Goal: Transaction & Acquisition: Purchase product/service

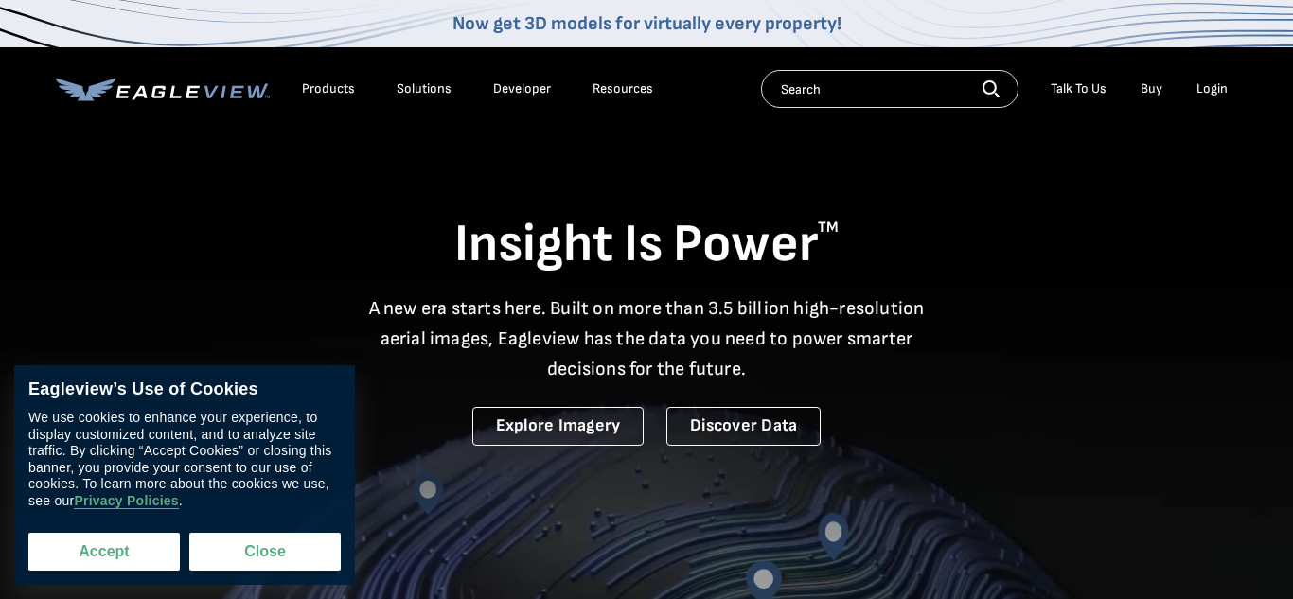
click at [118, 551] on button "Accept" at bounding box center [103, 552] width 151 height 38
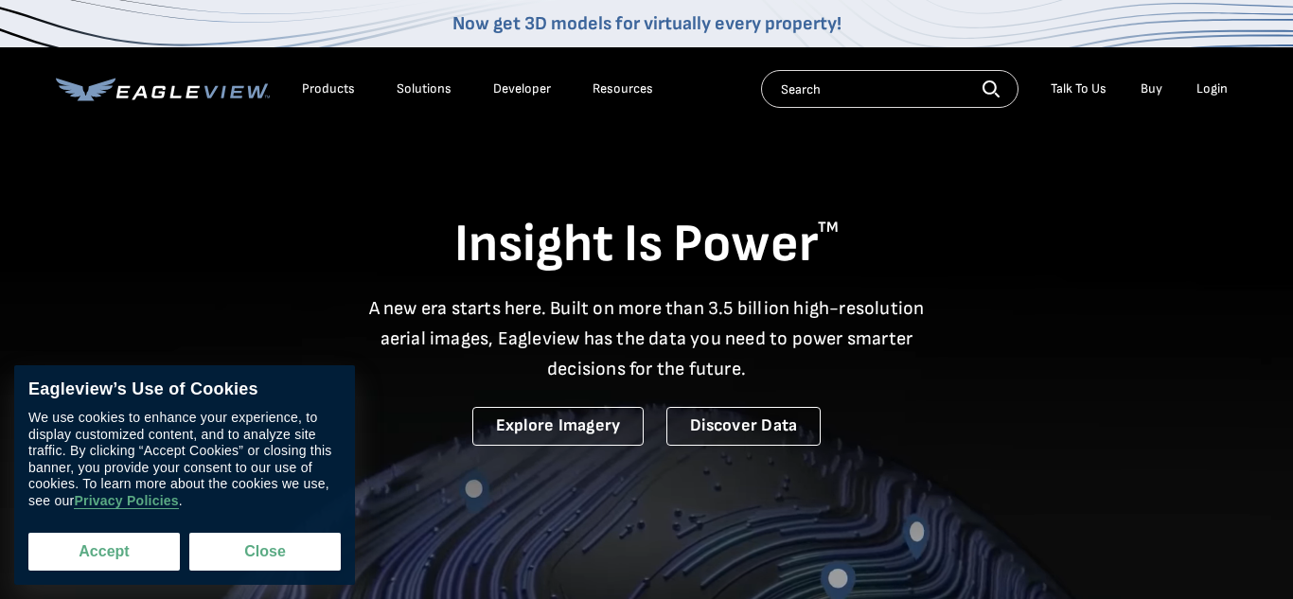
checkbox input "true"
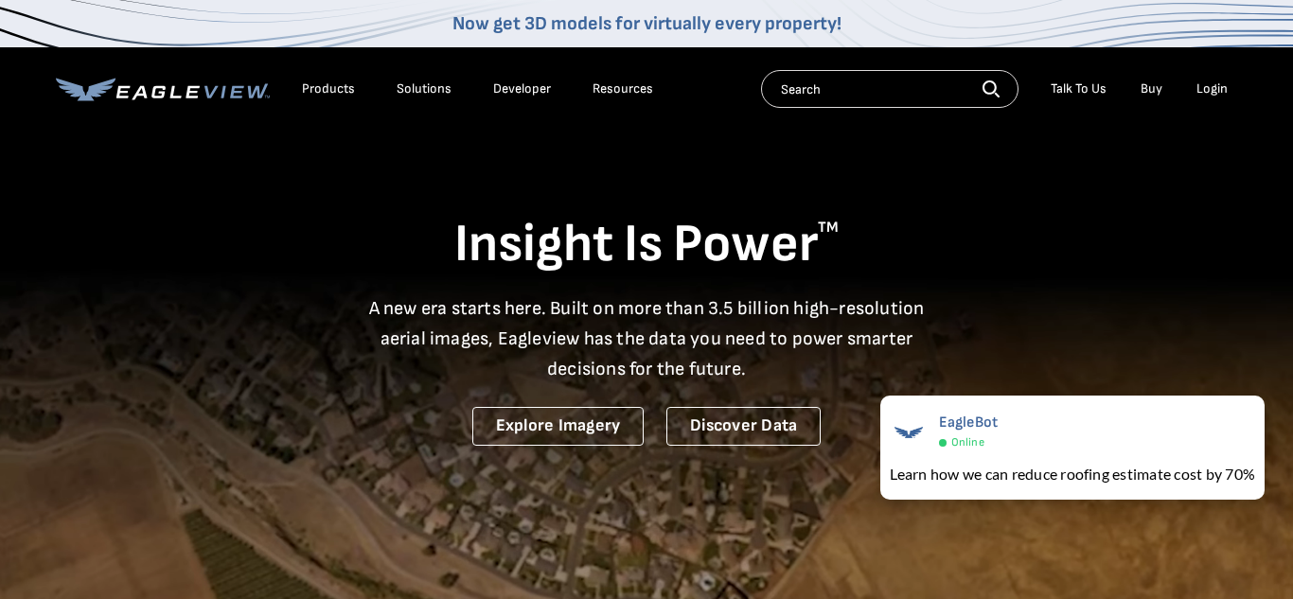
click at [841, 84] on input "text" at bounding box center [889, 89] width 257 height 38
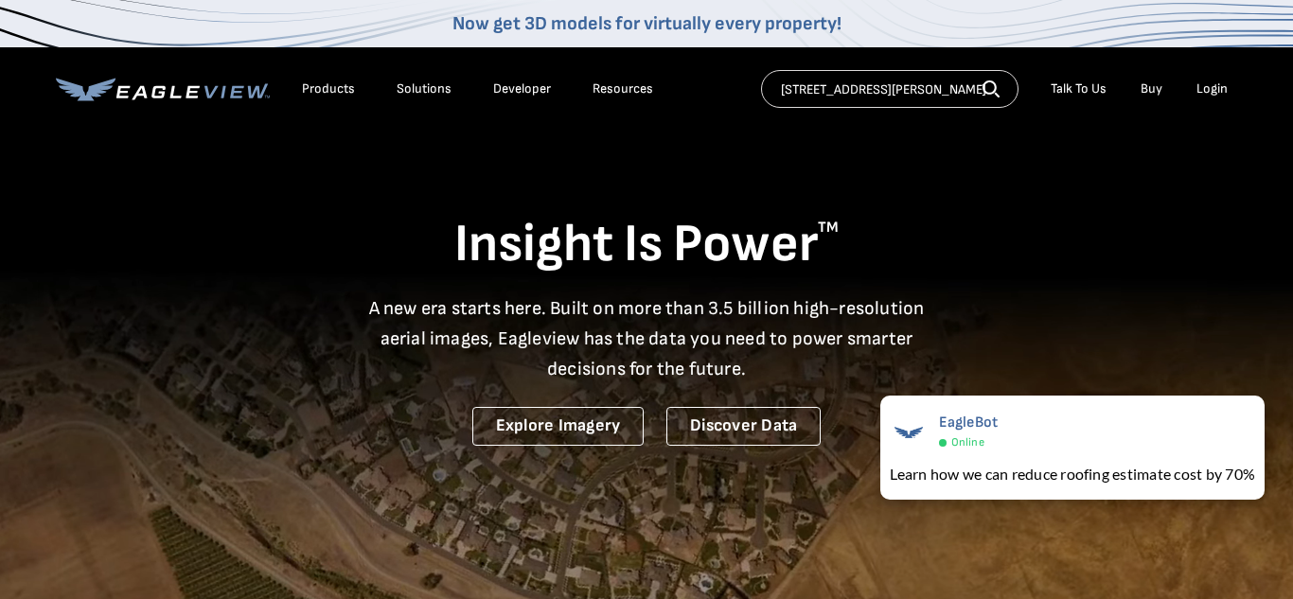
type input "[STREET_ADDRESS][PERSON_NAME]"
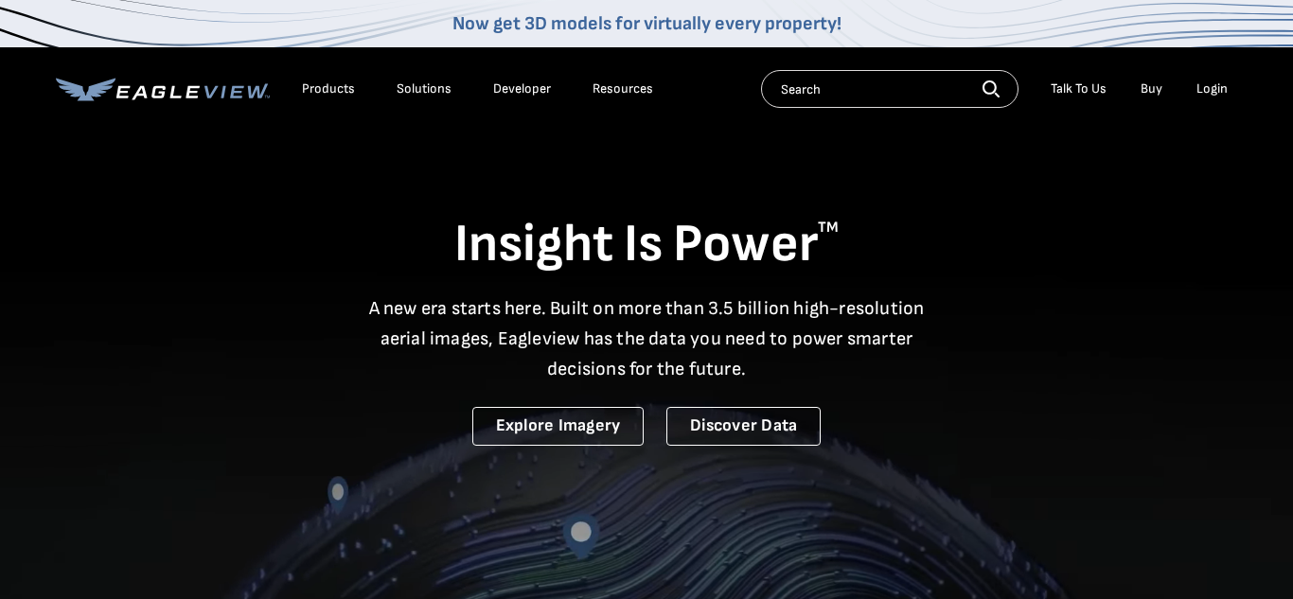
click at [1152, 90] on link "Buy" at bounding box center [1151, 88] width 22 height 17
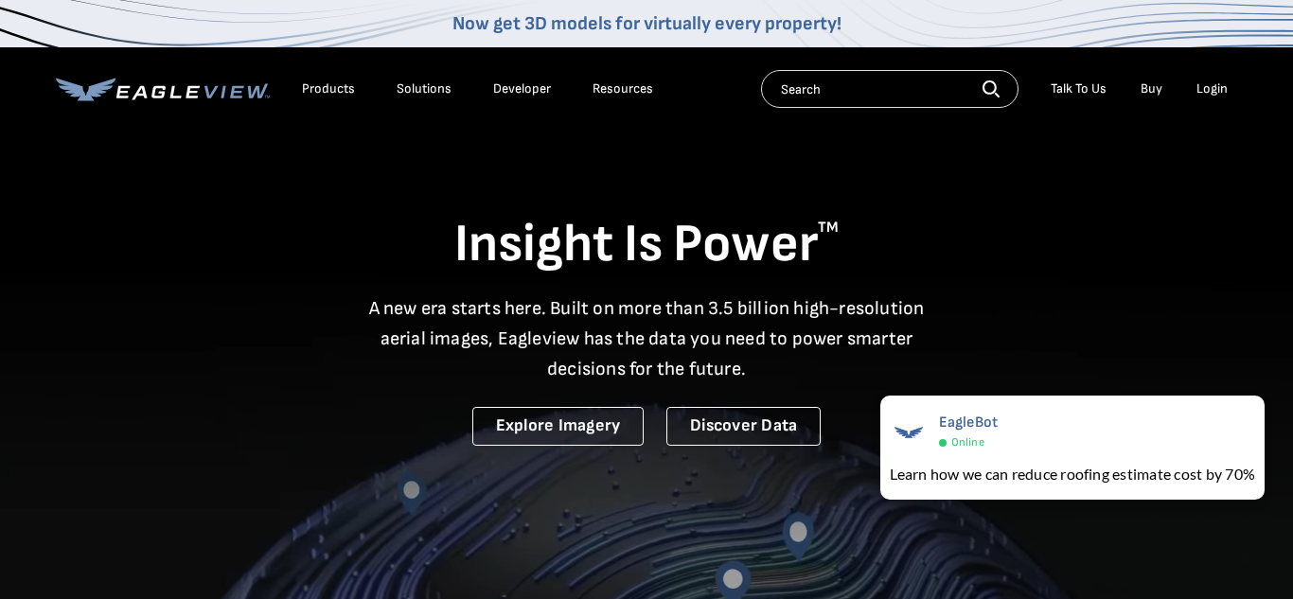
click at [1213, 95] on div "Login" at bounding box center [1211, 88] width 31 height 17
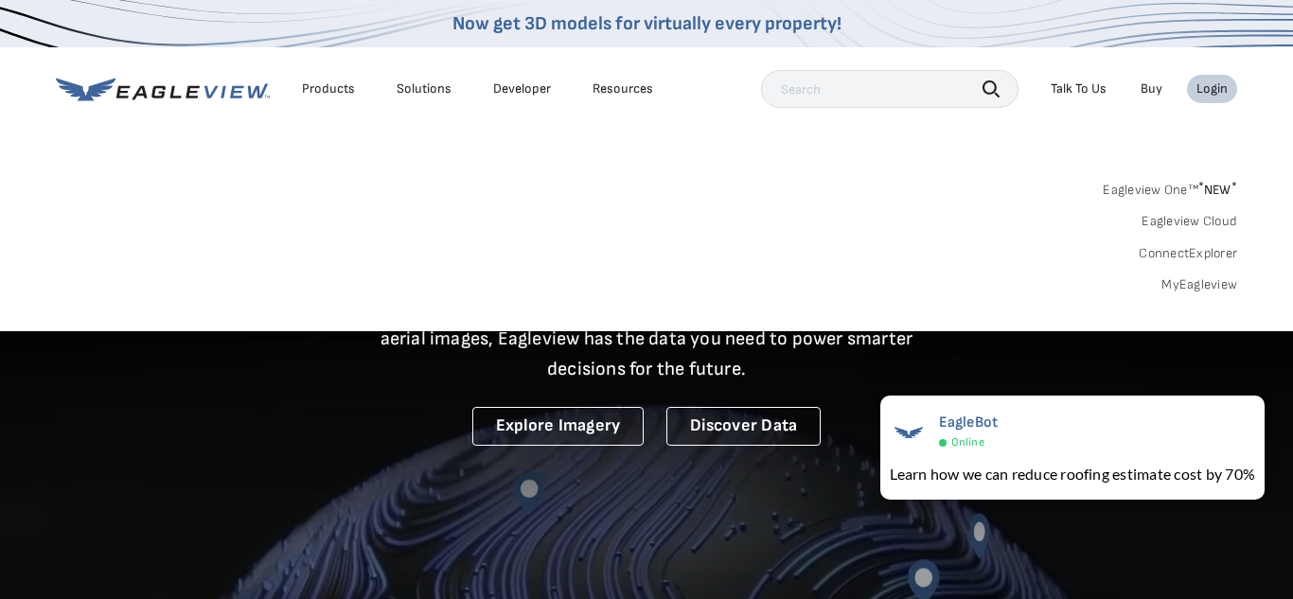
click at [1126, 191] on link "Eagleview One™ * NEW *" at bounding box center [1169, 187] width 134 height 22
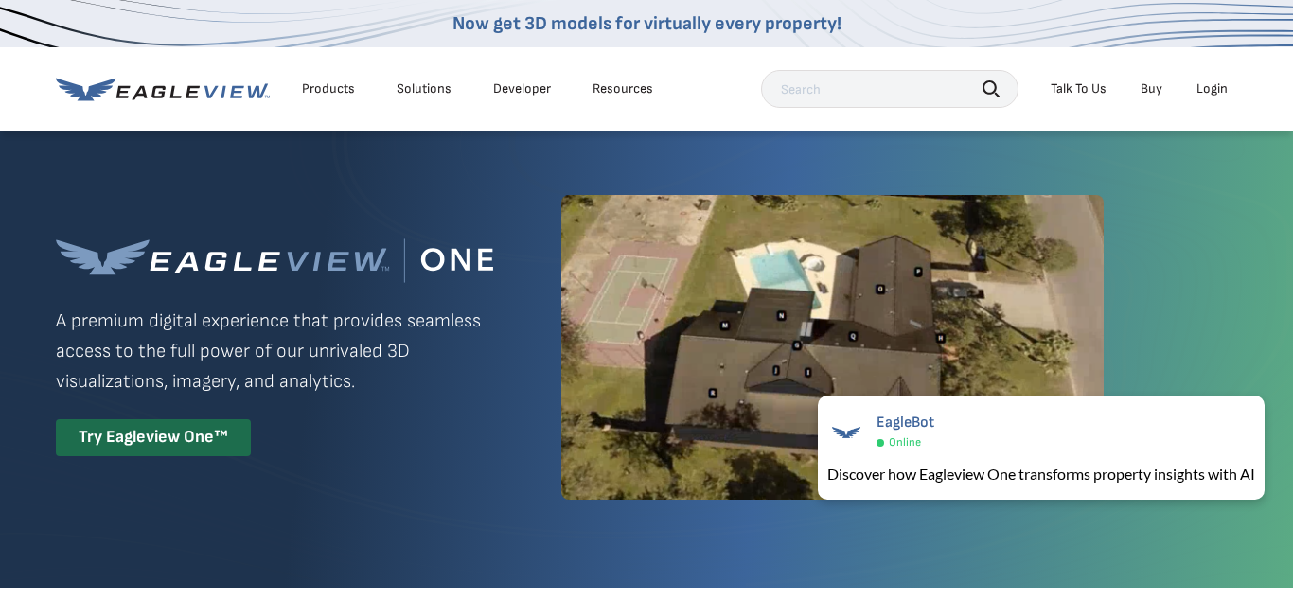
click at [1219, 89] on div "Login" at bounding box center [1211, 88] width 31 height 17
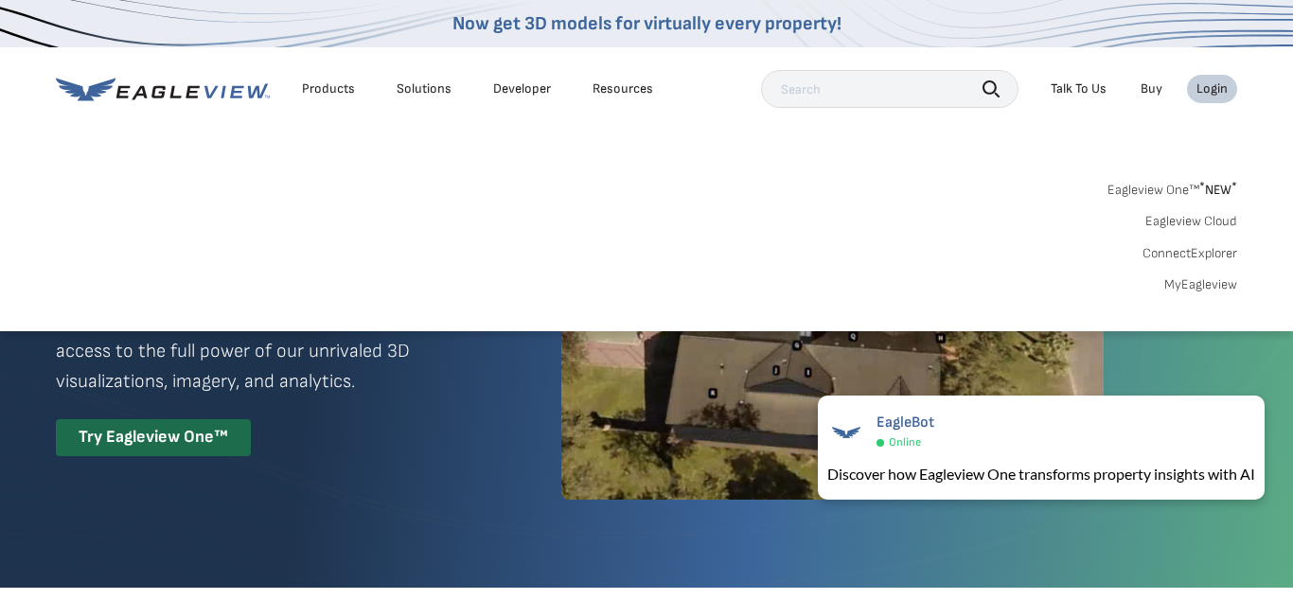
click at [464, 481] on div "Eagleview One™ A premium digital experience that provides seamless access to th…" at bounding box center [646, 347] width 1181 height 437
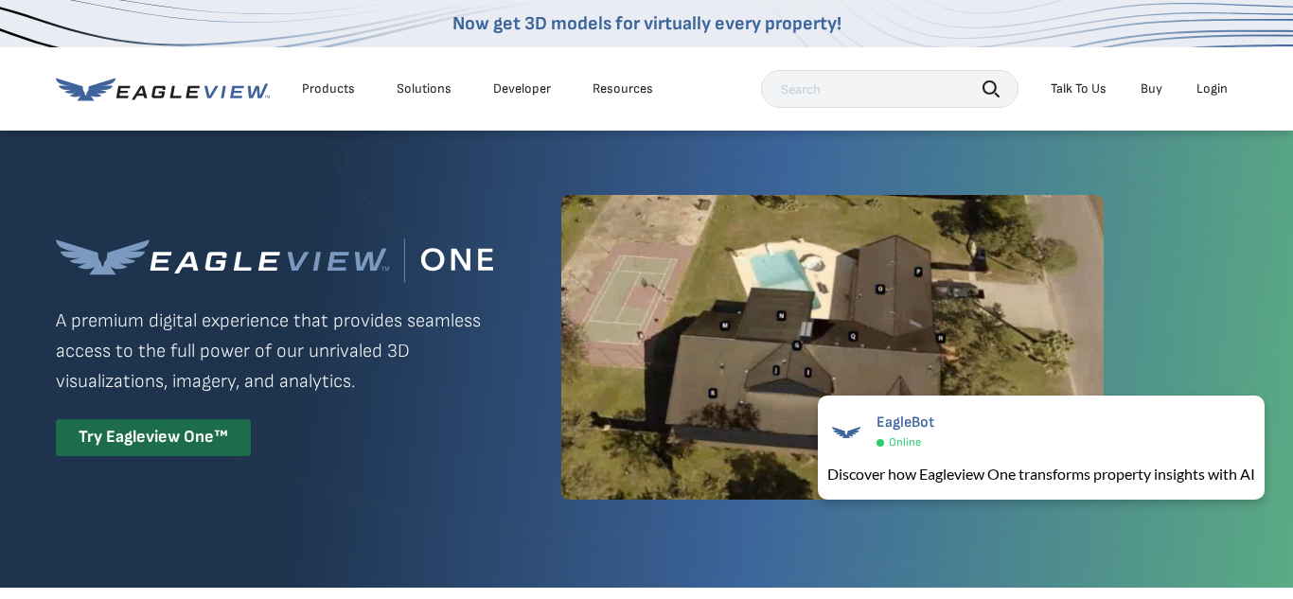
click at [1216, 90] on div "Login" at bounding box center [1211, 88] width 31 height 17
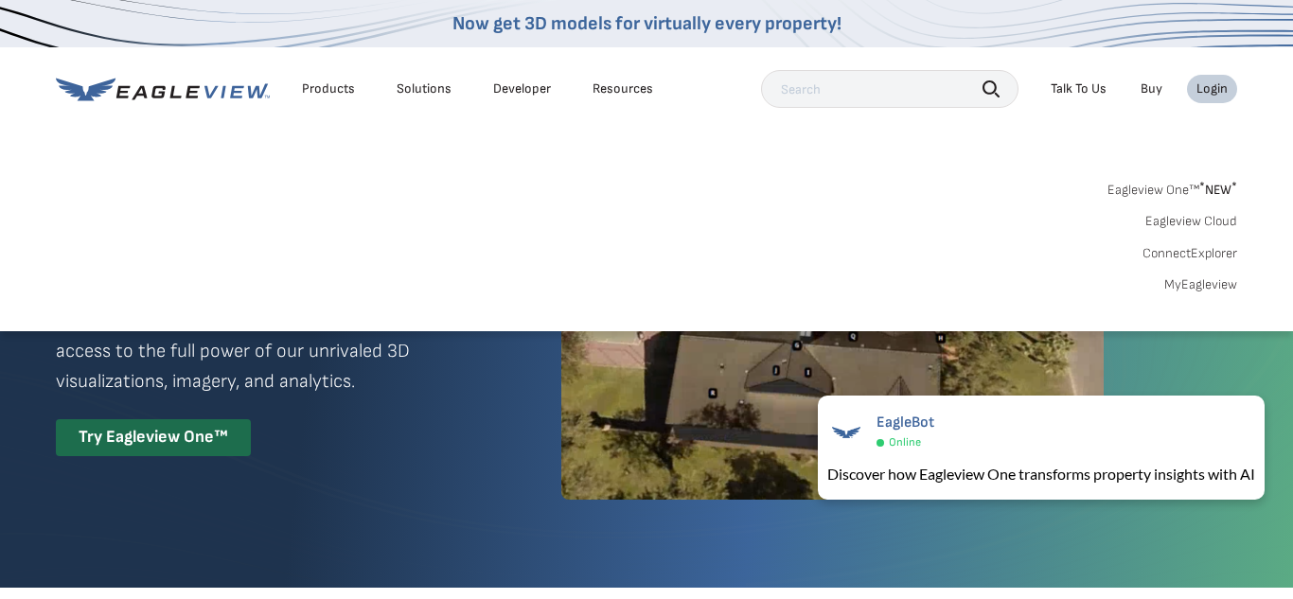
click at [1208, 288] on link "MyEagleview" at bounding box center [1200, 284] width 73 height 17
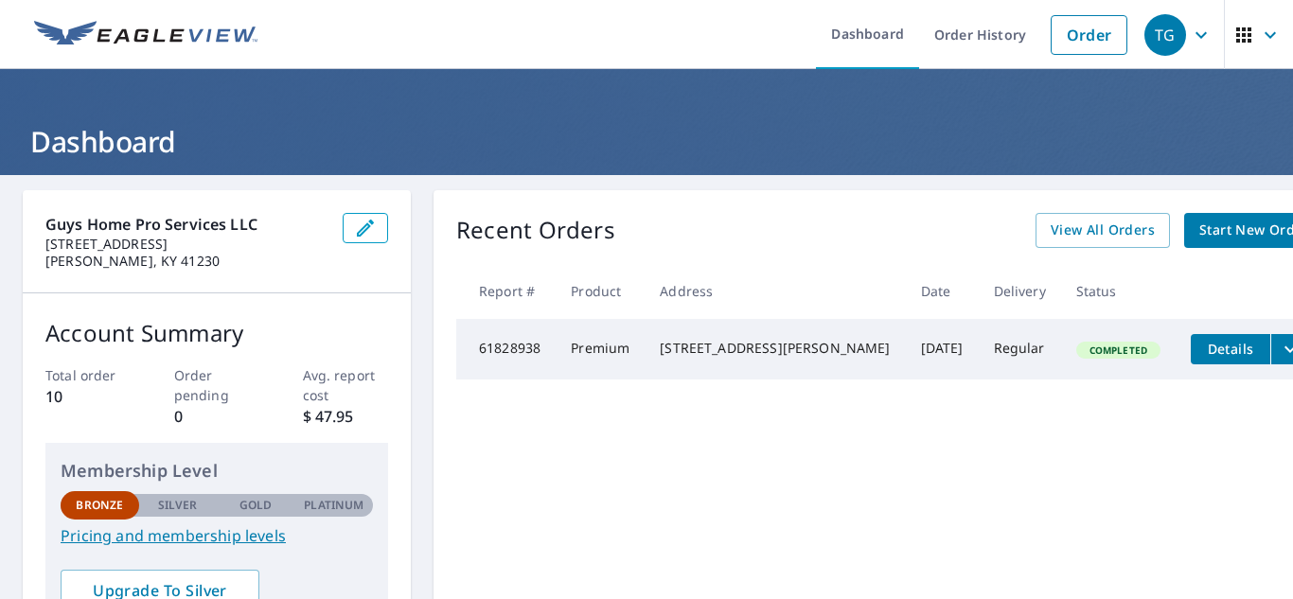
click at [1199, 237] on span "Start New Order" at bounding box center [1254, 231] width 110 height 24
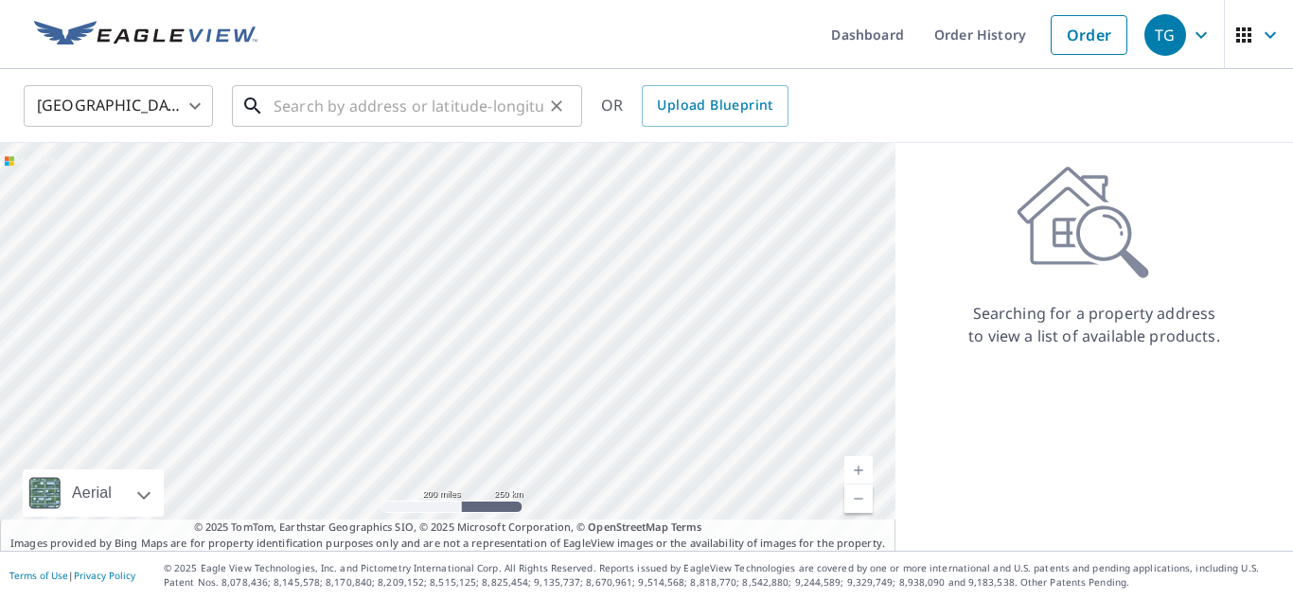
click at [409, 110] on input "text" at bounding box center [408, 105] width 270 height 53
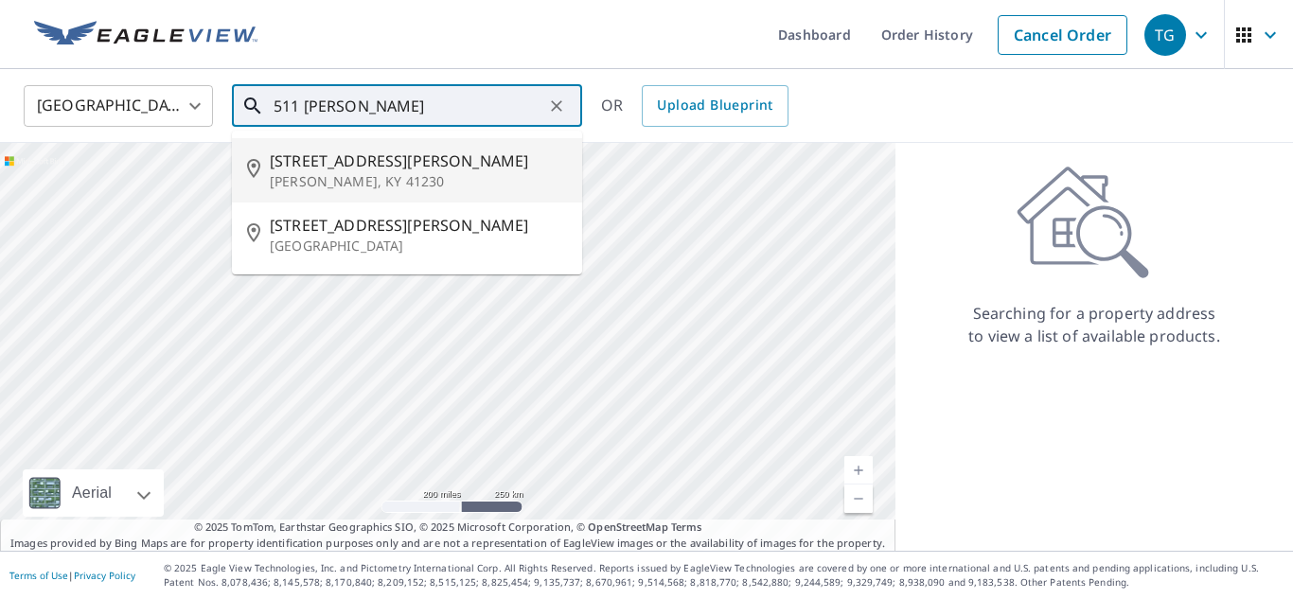
click at [299, 173] on p "[PERSON_NAME], KY 41230" at bounding box center [418, 181] width 297 height 19
type input "[STREET_ADDRESS][PERSON_NAME][PERSON_NAME]"
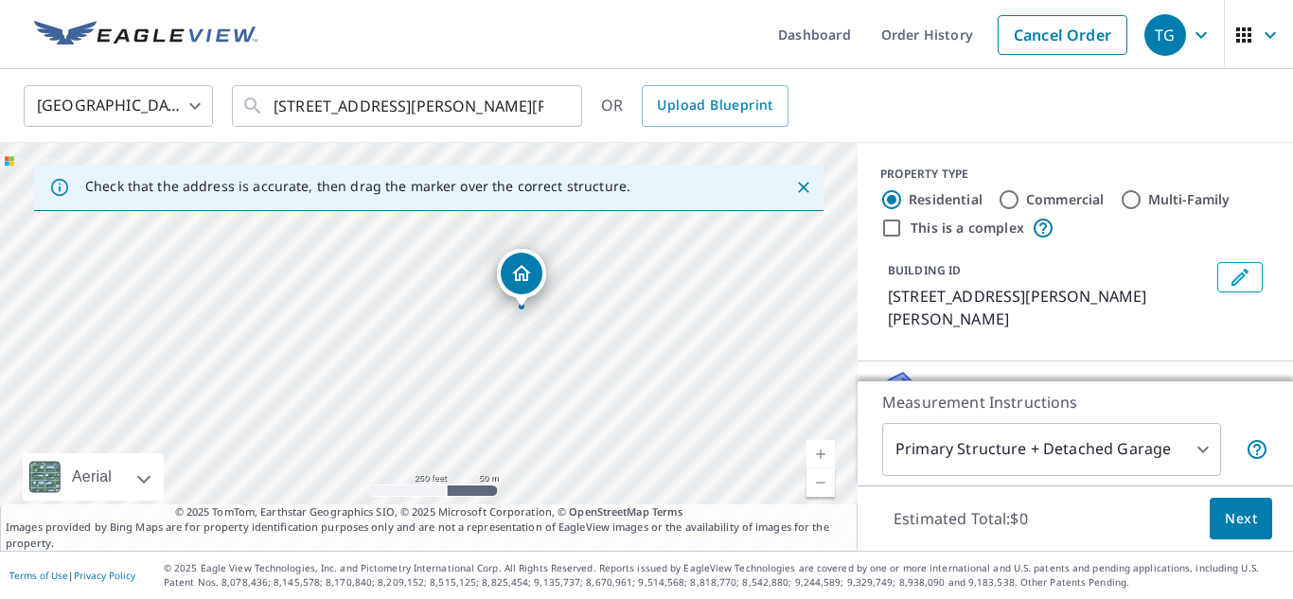
click at [824, 442] on link "Current Level 17, Zoom In" at bounding box center [820, 454] width 28 height 28
click at [831, 448] on link "Current Level 18, Zoom In" at bounding box center [820, 454] width 28 height 28
click at [826, 444] on link "Current Level 19, Zoom In" at bounding box center [820, 454] width 28 height 28
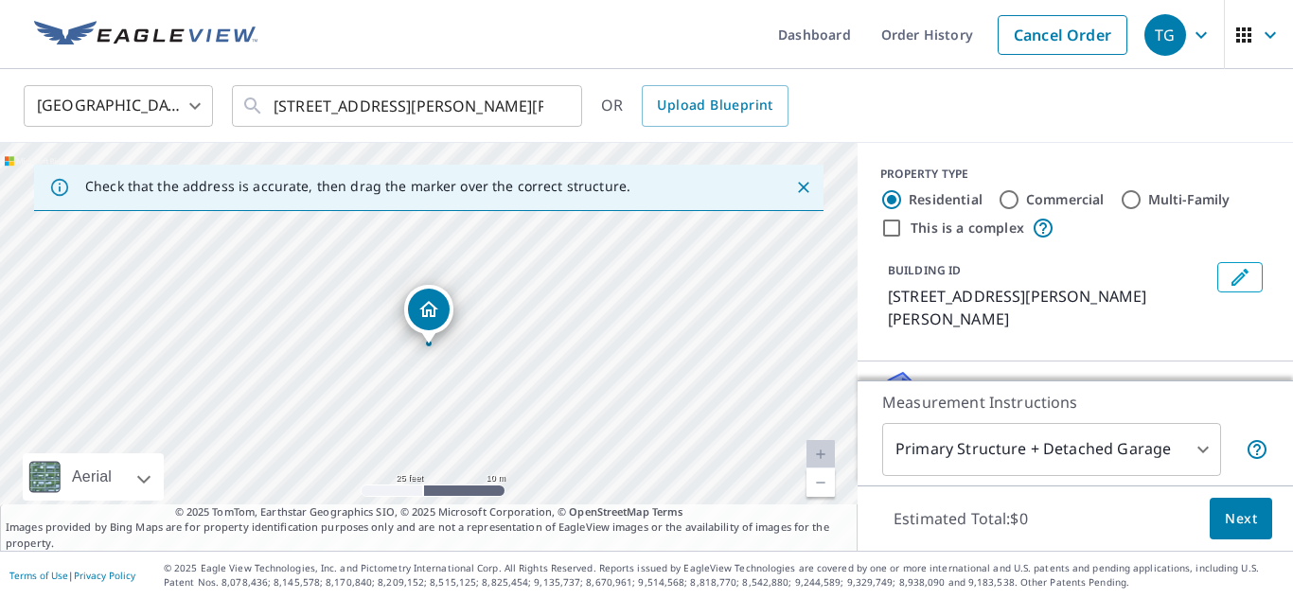
click at [829, 442] on link "Current Level 20, Zoom In Disabled" at bounding box center [820, 454] width 28 height 28
click at [826, 446] on link "Current Level 20, Zoom In Disabled" at bounding box center [820, 454] width 28 height 28
click at [813, 185] on button "Close" at bounding box center [803, 187] width 25 height 25
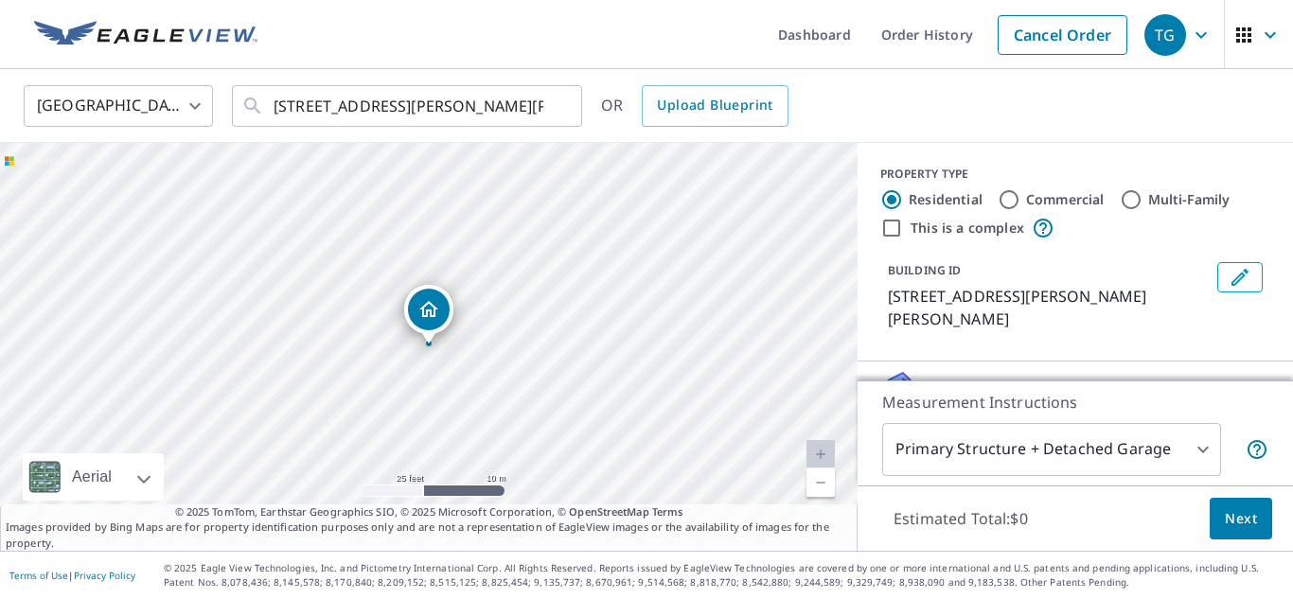
click at [1201, 449] on body "TG TG Dashboard Order History Cancel Order TG [GEOGRAPHIC_DATA] [GEOGRAPHIC_DAT…" at bounding box center [646, 299] width 1293 height 599
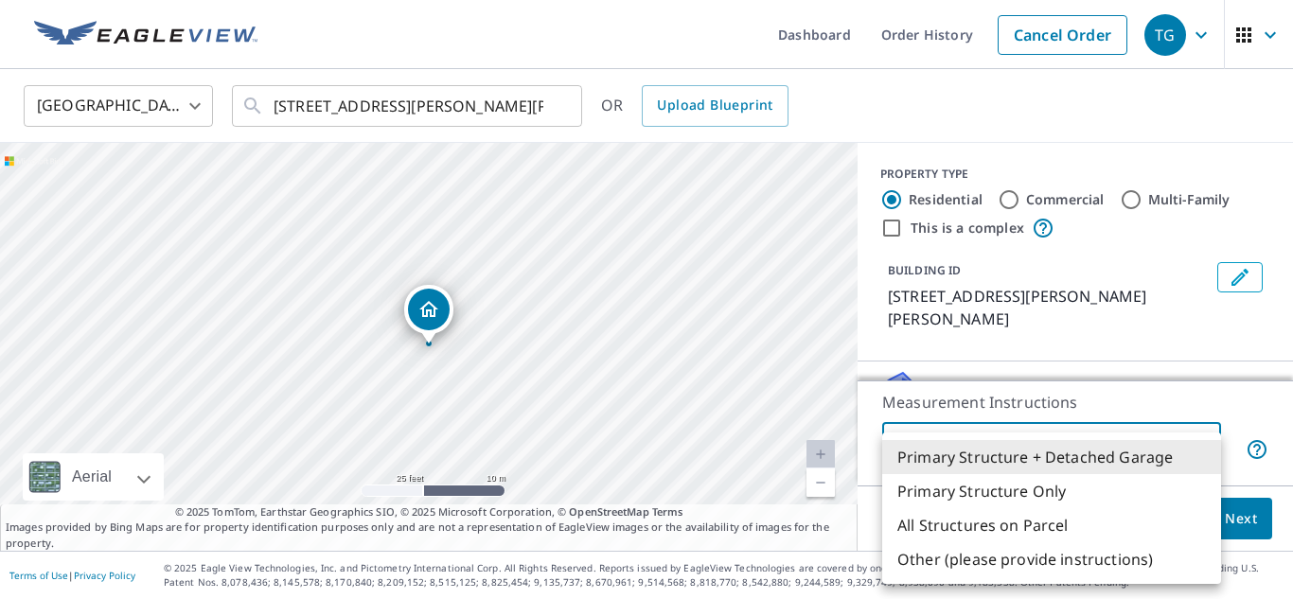
click at [1050, 494] on li "Primary Structure Only" at bounding box center [1051, 491] width 339 height 34
type input "2"
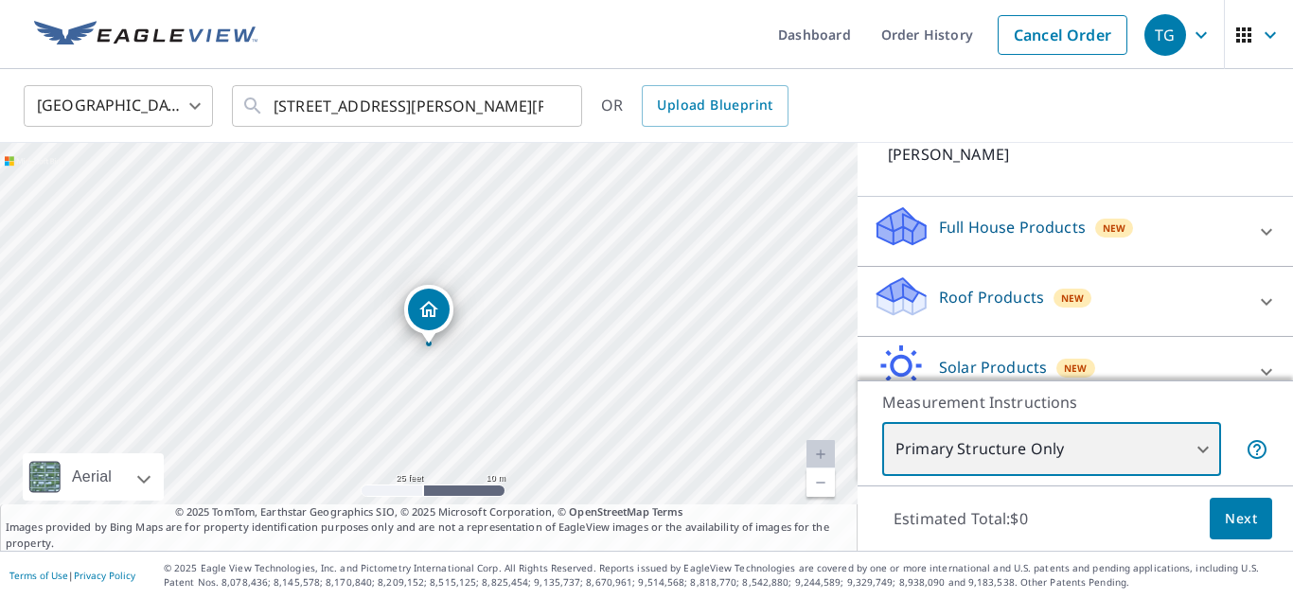
scroll to position [170, 0]
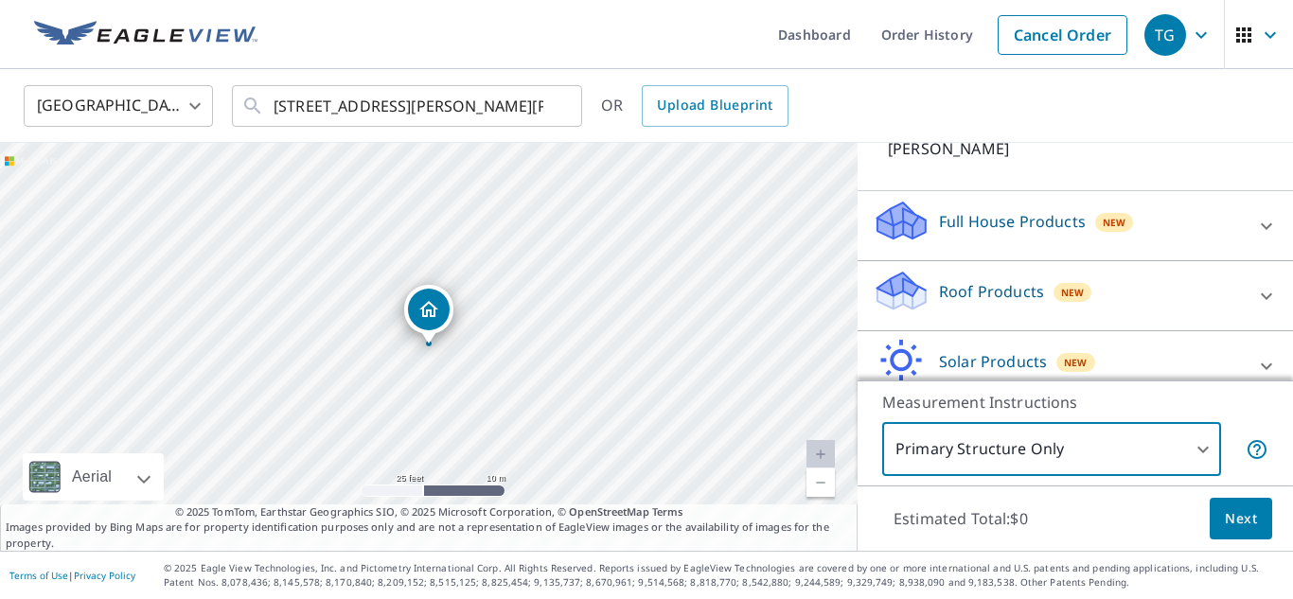
click at [1275, 285] on icon at bounding box center [1266, 296] width 23 height 23
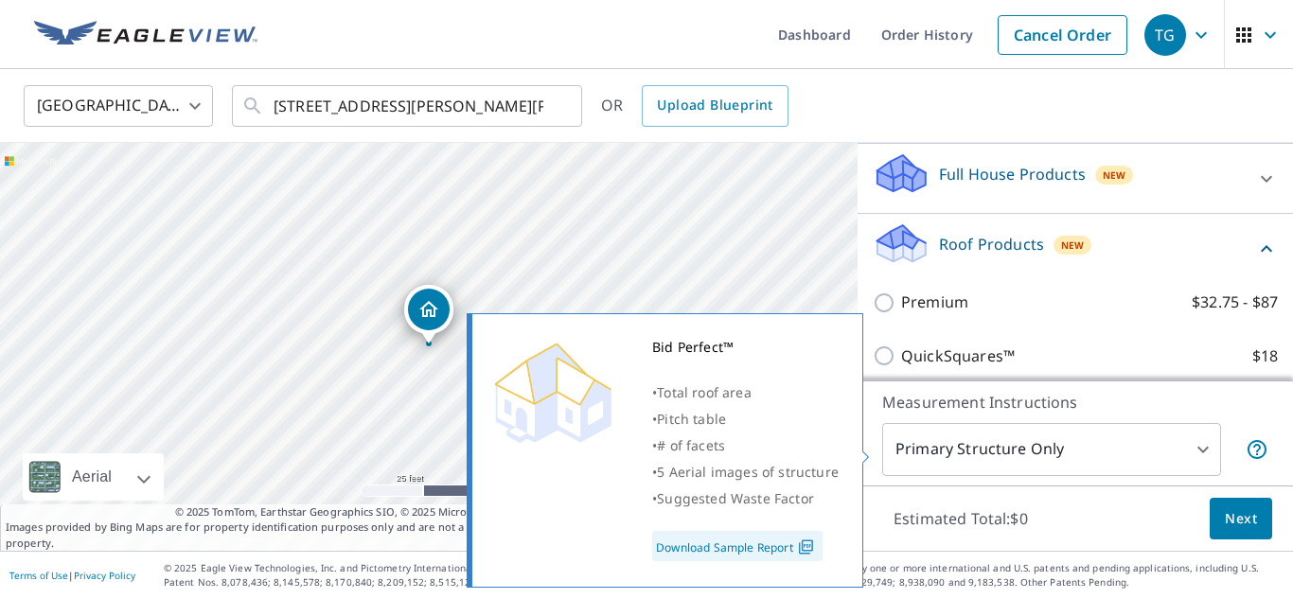
scroll to position [204, 0]
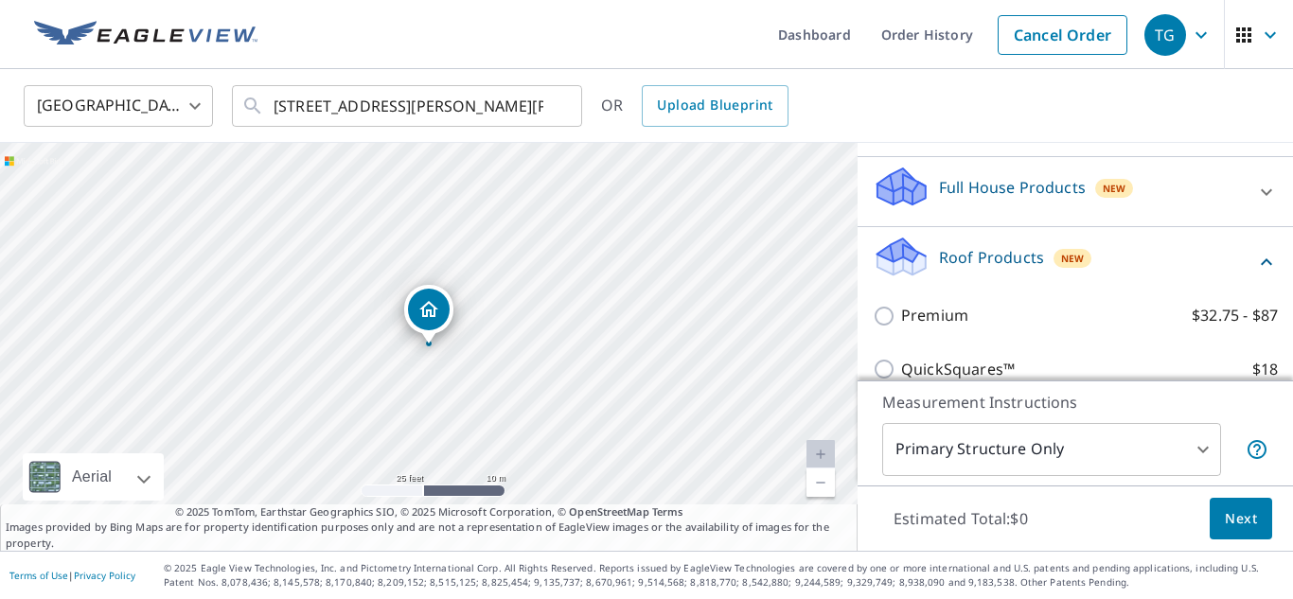
click at [966, 304] on p "Premium" at bounding box center [934, 316] width 67 height 24
click at [901, 305] on input "Premium $32.75 - $87" at bounding box center [886, 316] width 28 height 23
checkbox input "true"
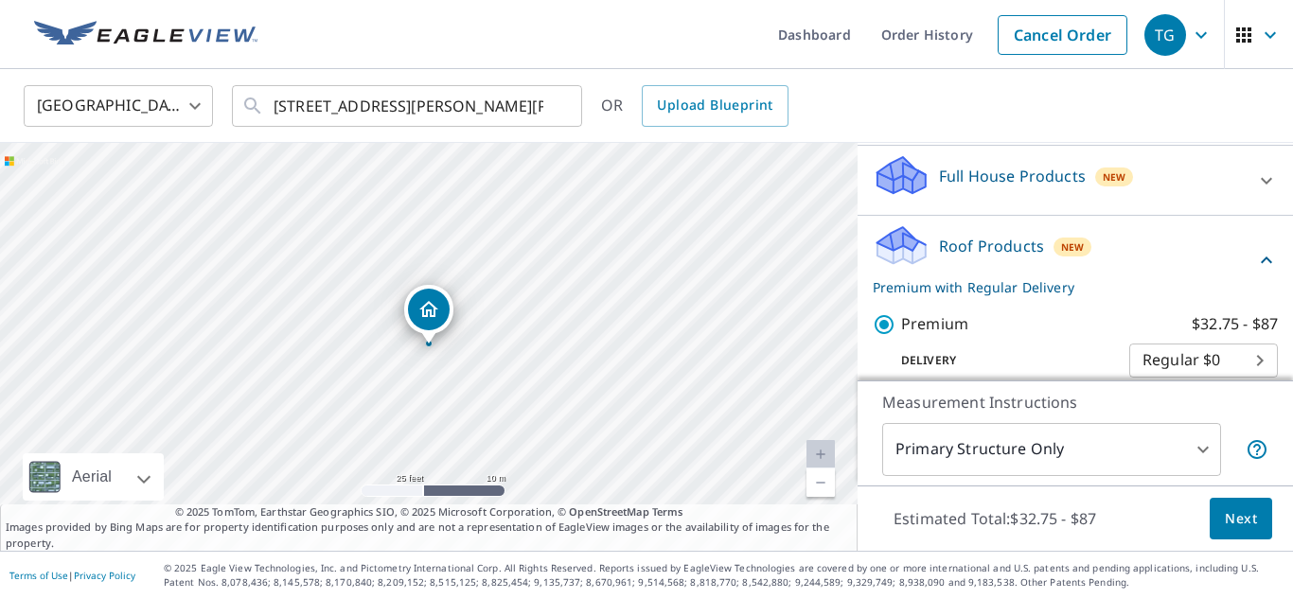
scroll to position [215, 0]
click at [1266, 250] on icon at bounding box center [1266, 261] width 23 height 23
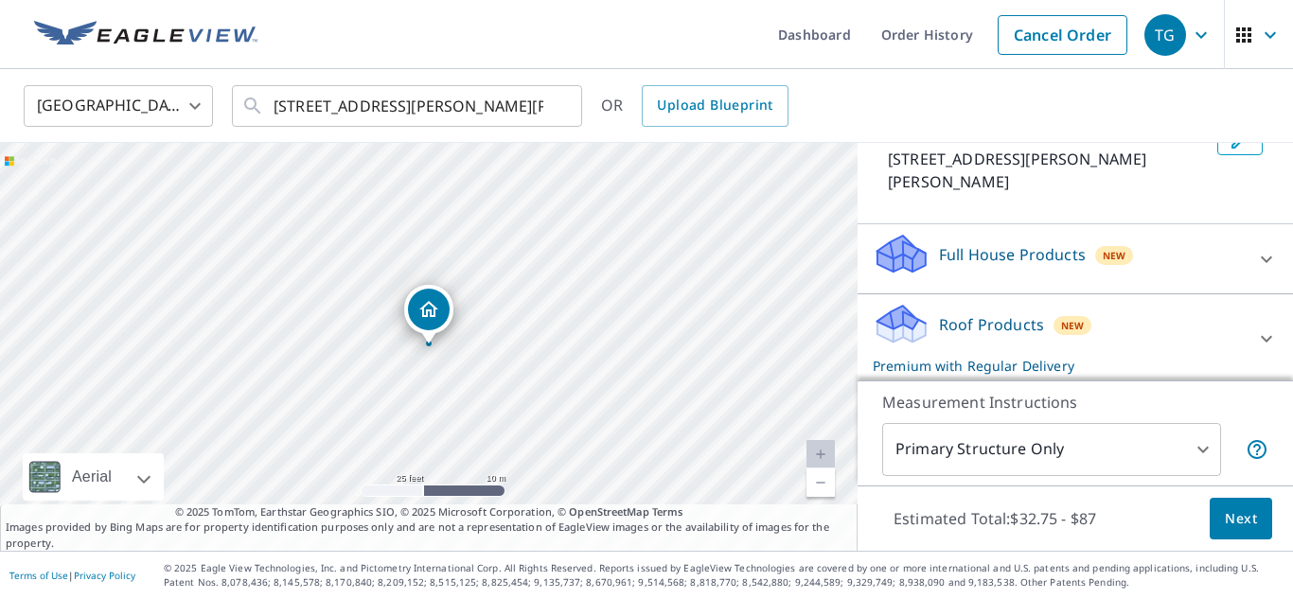
scroll to position [132, 0]
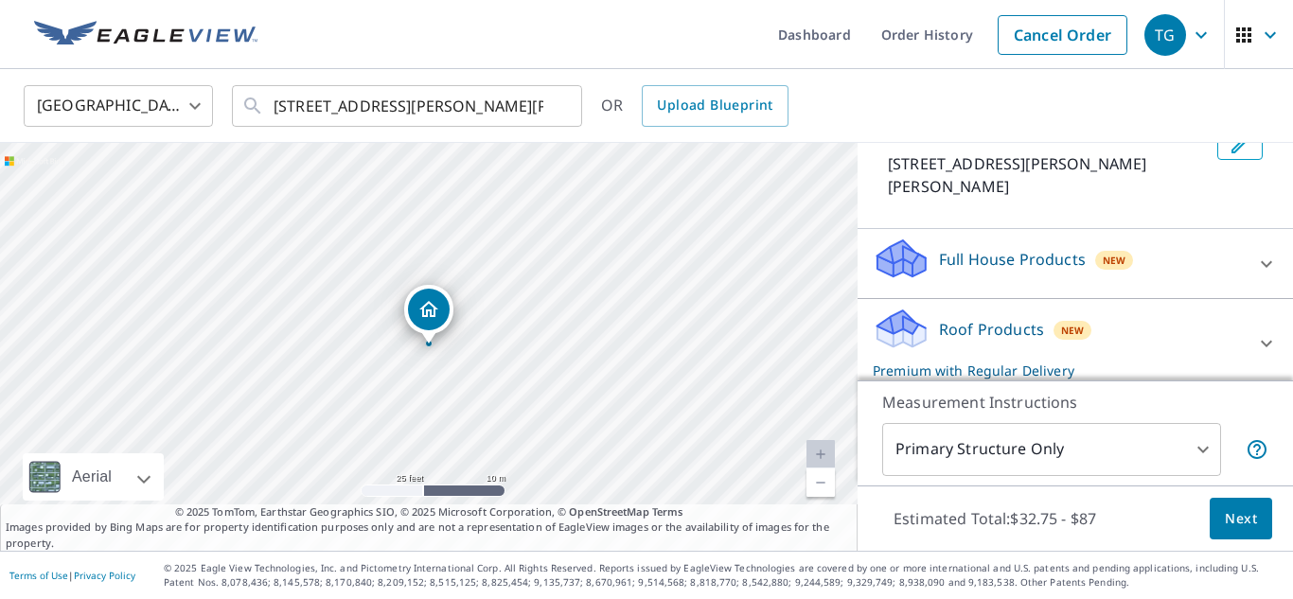
click at [1276, 253] on icon at bounding box center [1266, 264] width 23 height 23
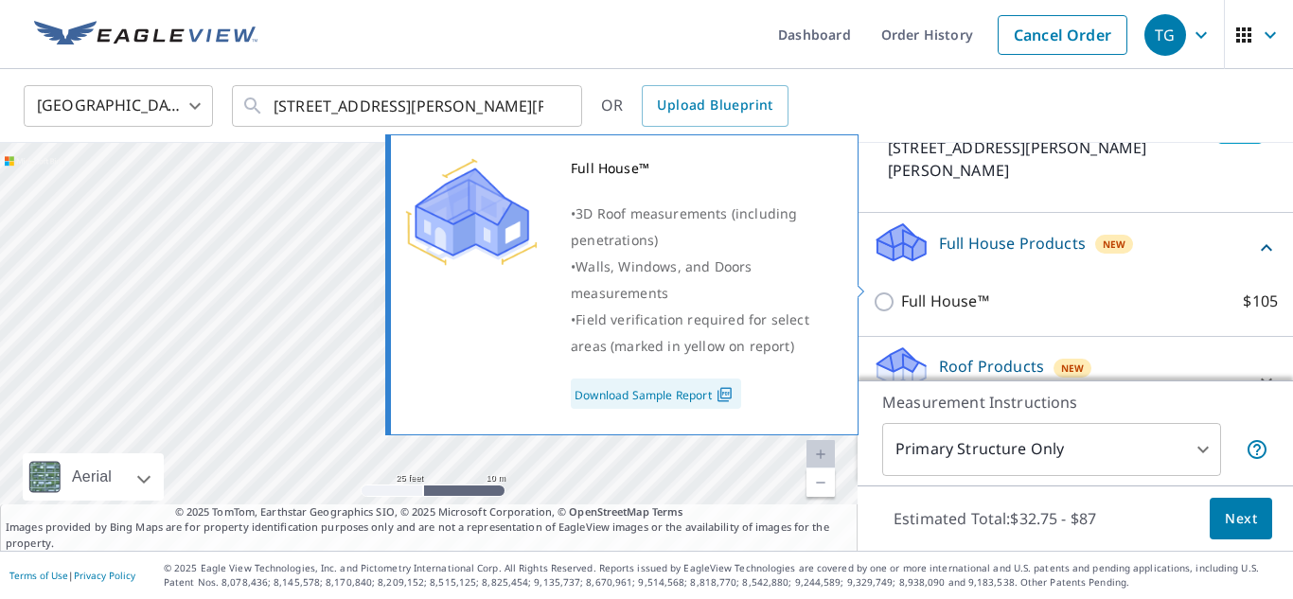
scroll to position [139, 0]
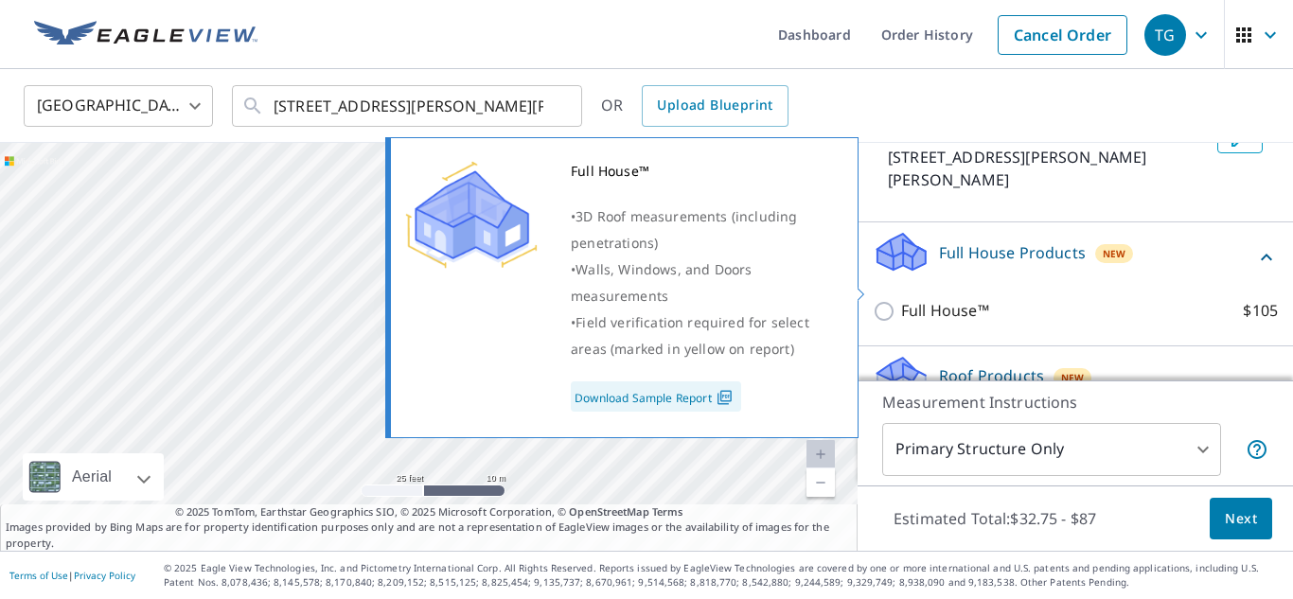
click at [1268, 246] on icon at bounding box center [1266, 257] width 23 height 23
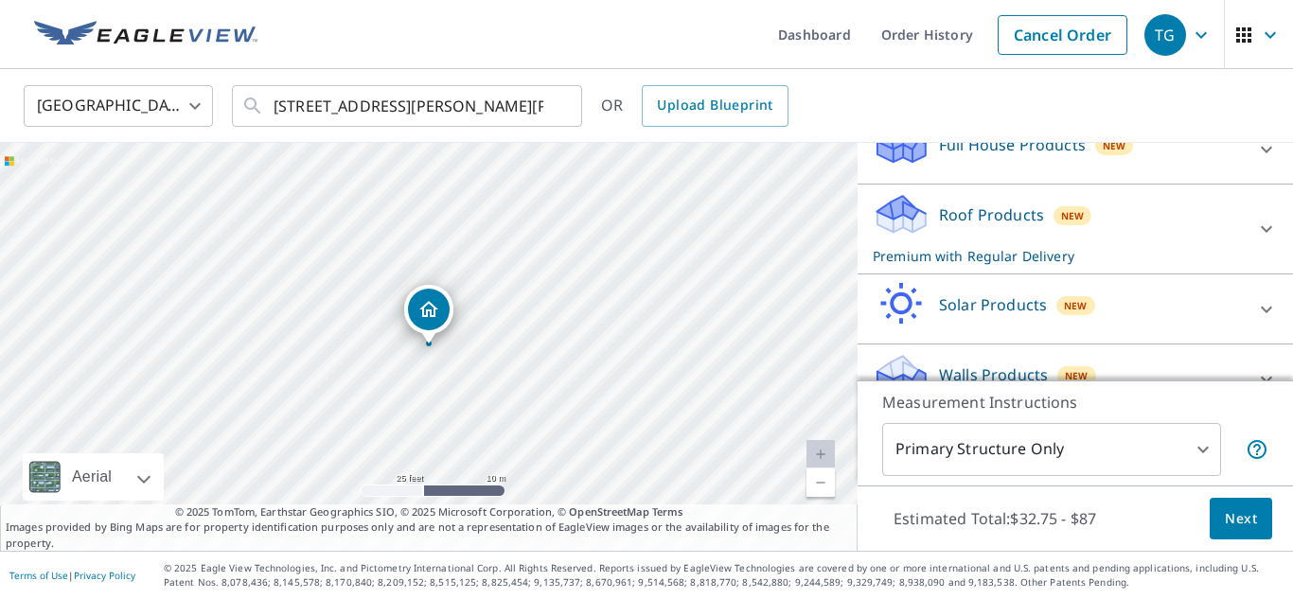
scroll to position [258, 0]
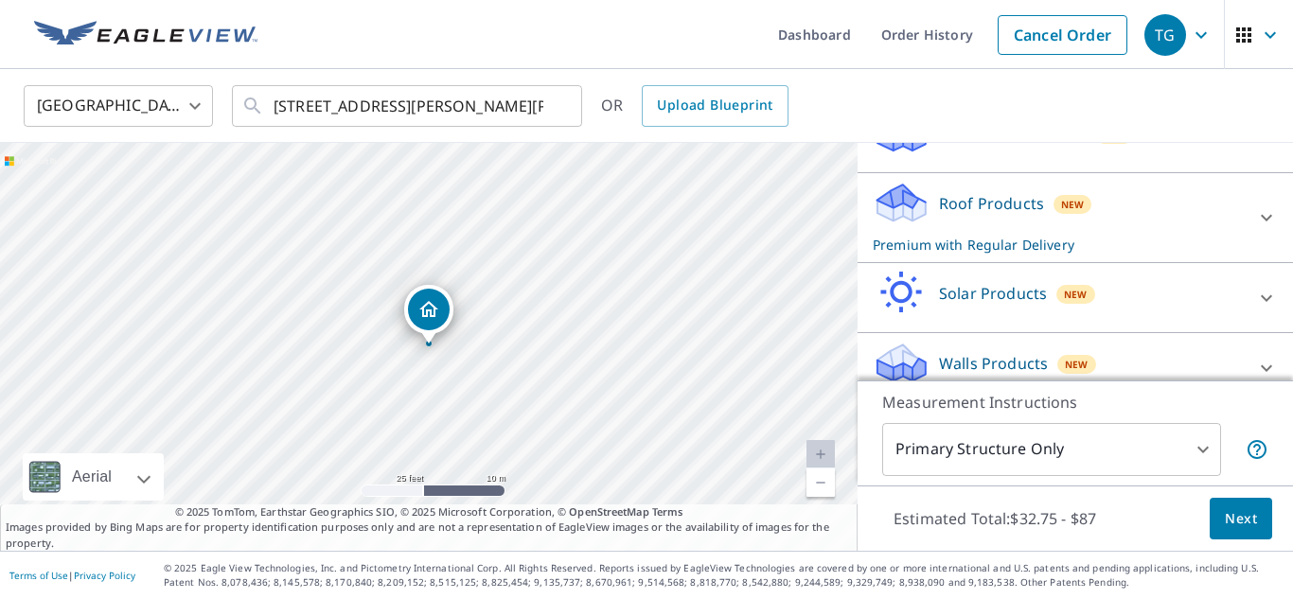
click at [1276, 287] on icon at bounding box center [1266, 298] width 23 height 23
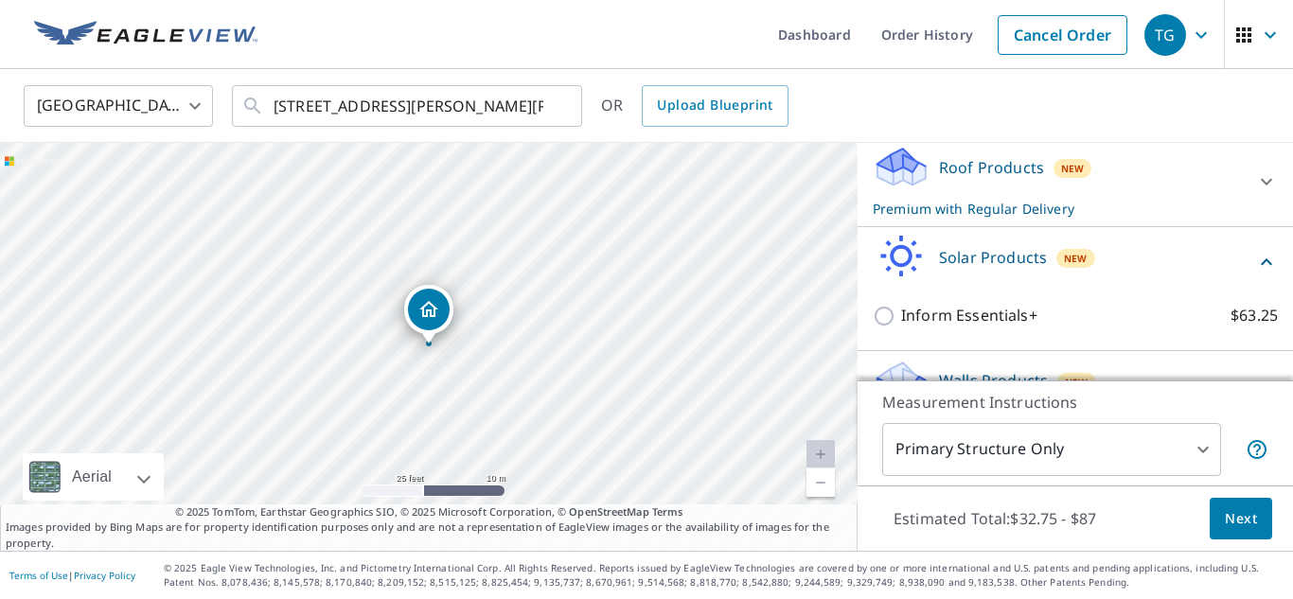
scroll to position [312, 0]
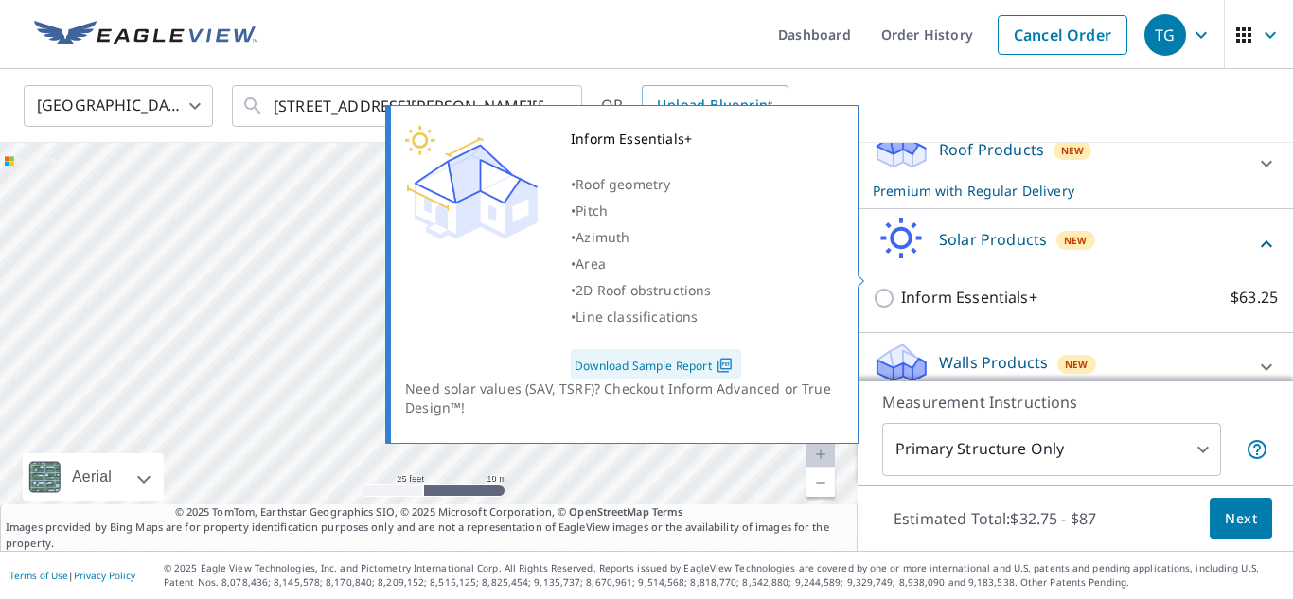
click at [1266, 233] on icon at bounding box center [1266, 244] width 23 height 23
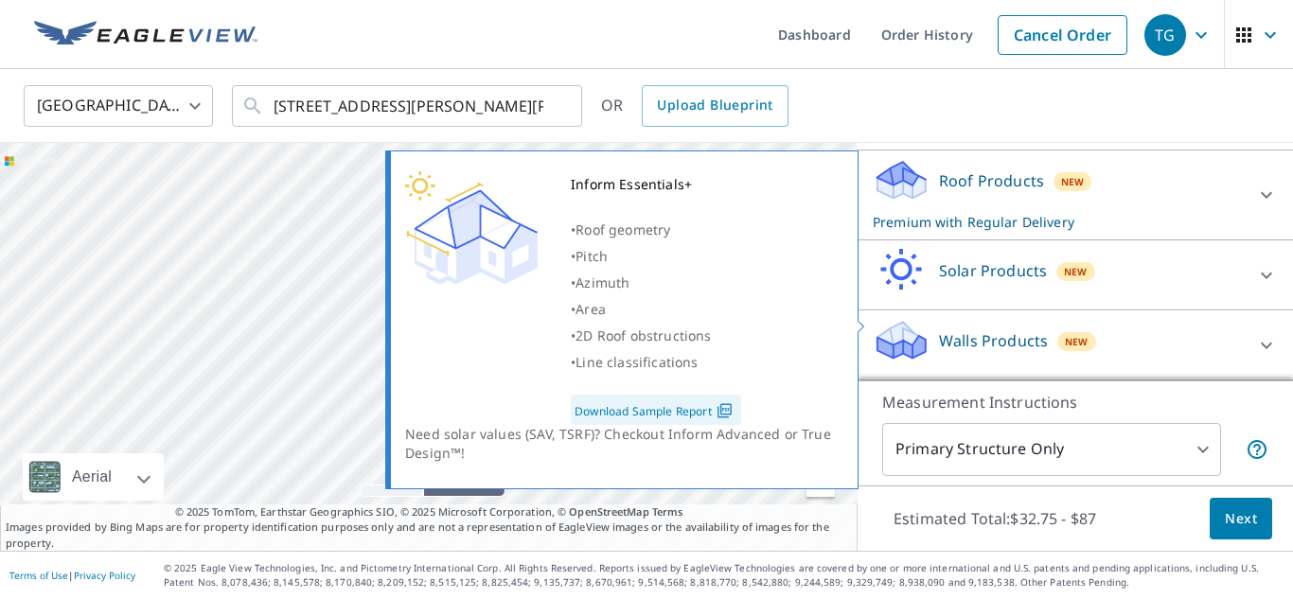
scroll to position [258, 0]
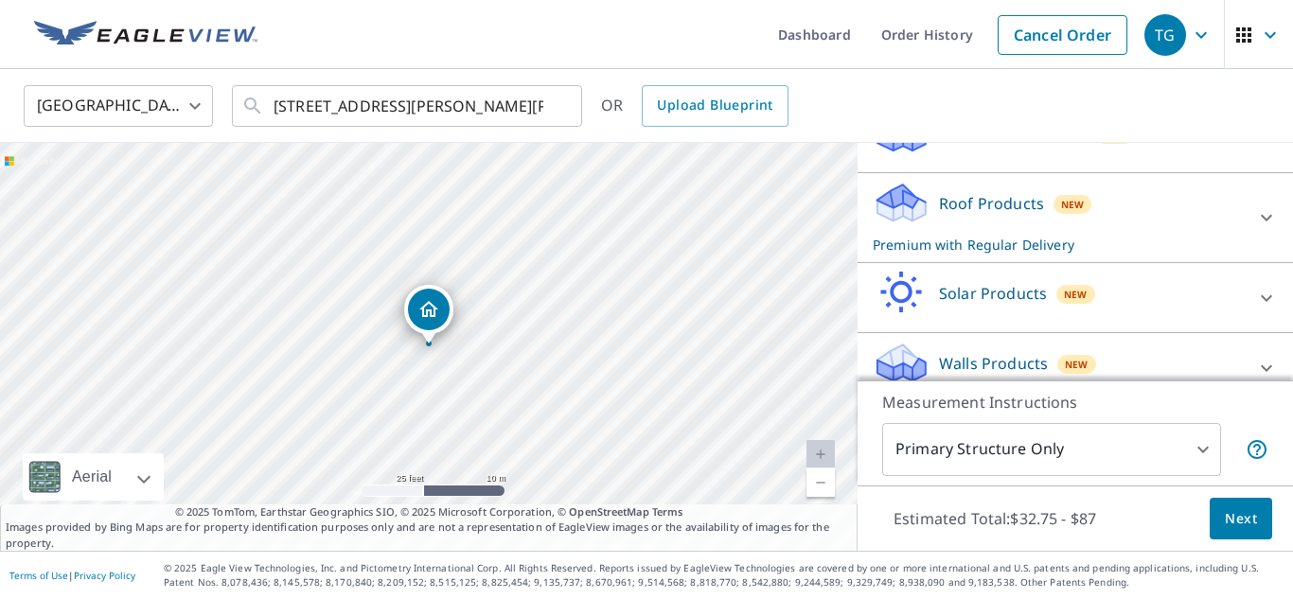
click at [1084, 195] on div "New" at bounding box center [1072, 204] width 39 height 19
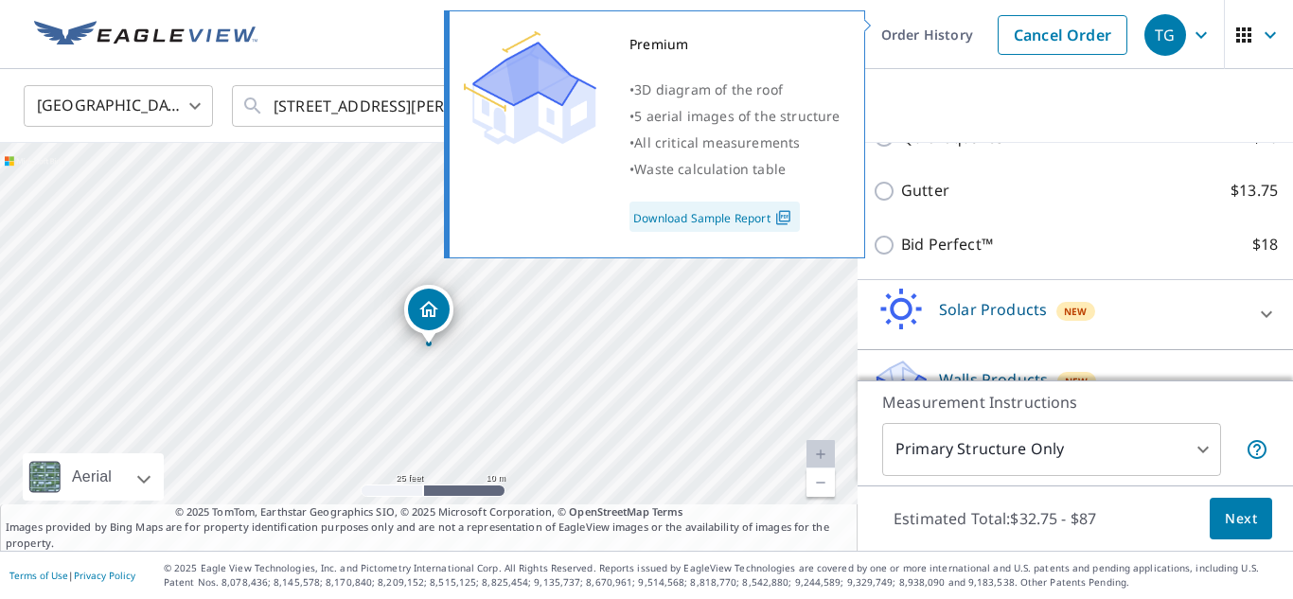
scroll to position [515, 0]
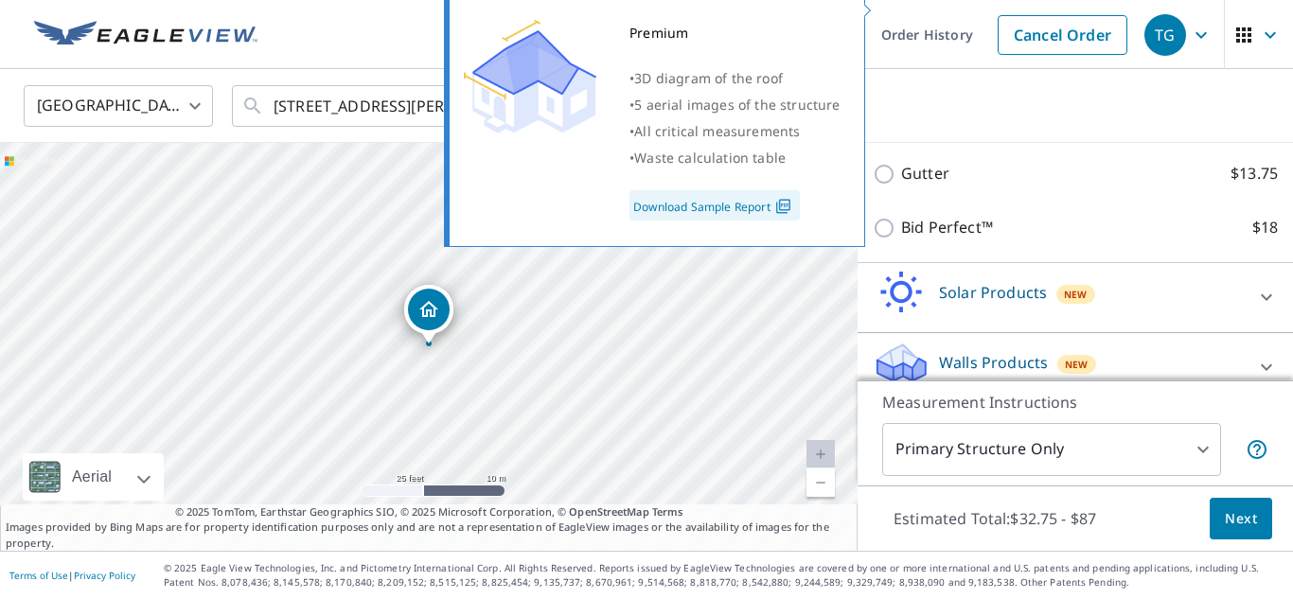
click at [1242, 518] on span "Next" at bounding box center [1240, 519] width 32 height 24
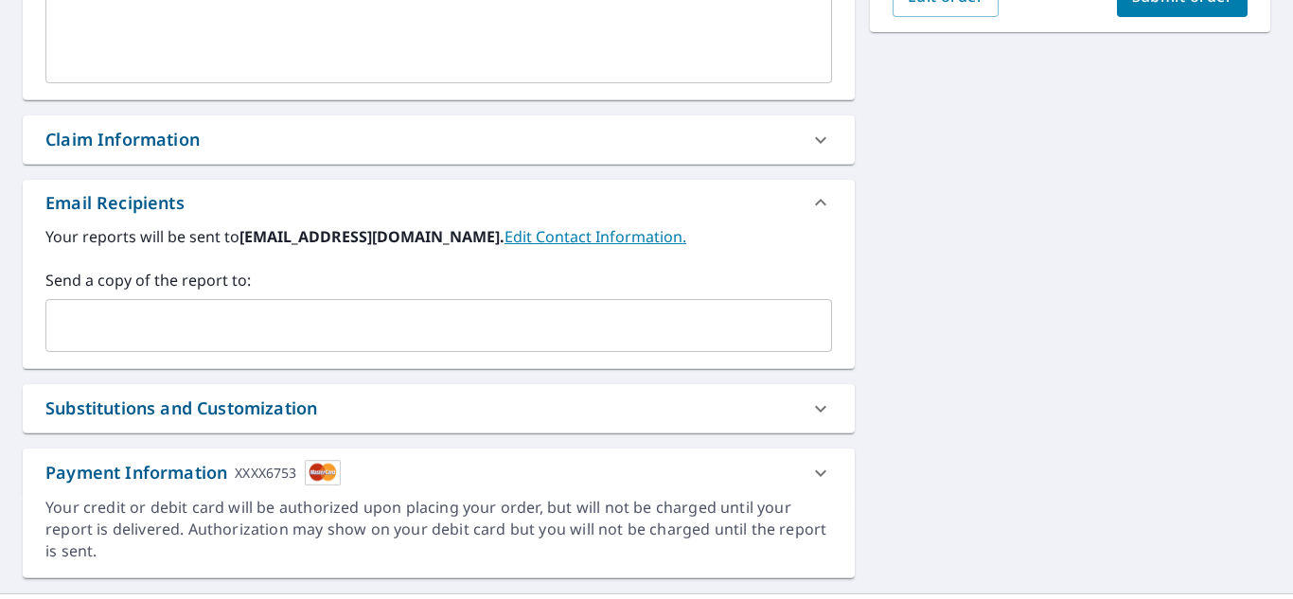
scroll to position [614, 0]
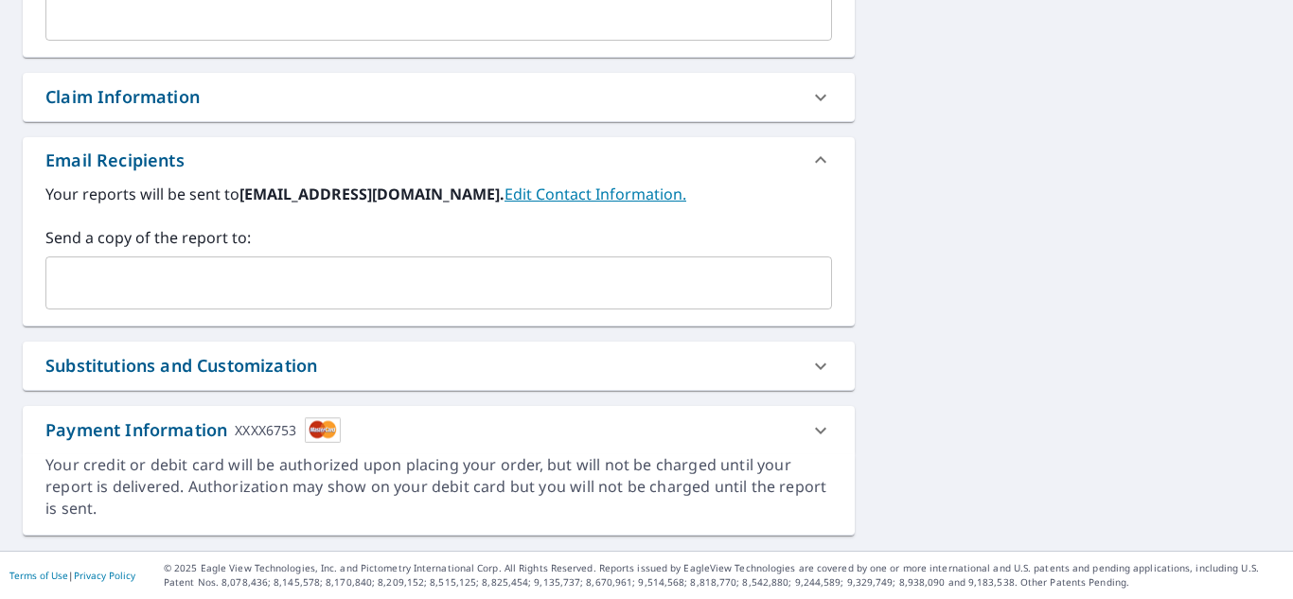
click at [819, 431] on icon at bounding box center [820, 430] width 23 height 23
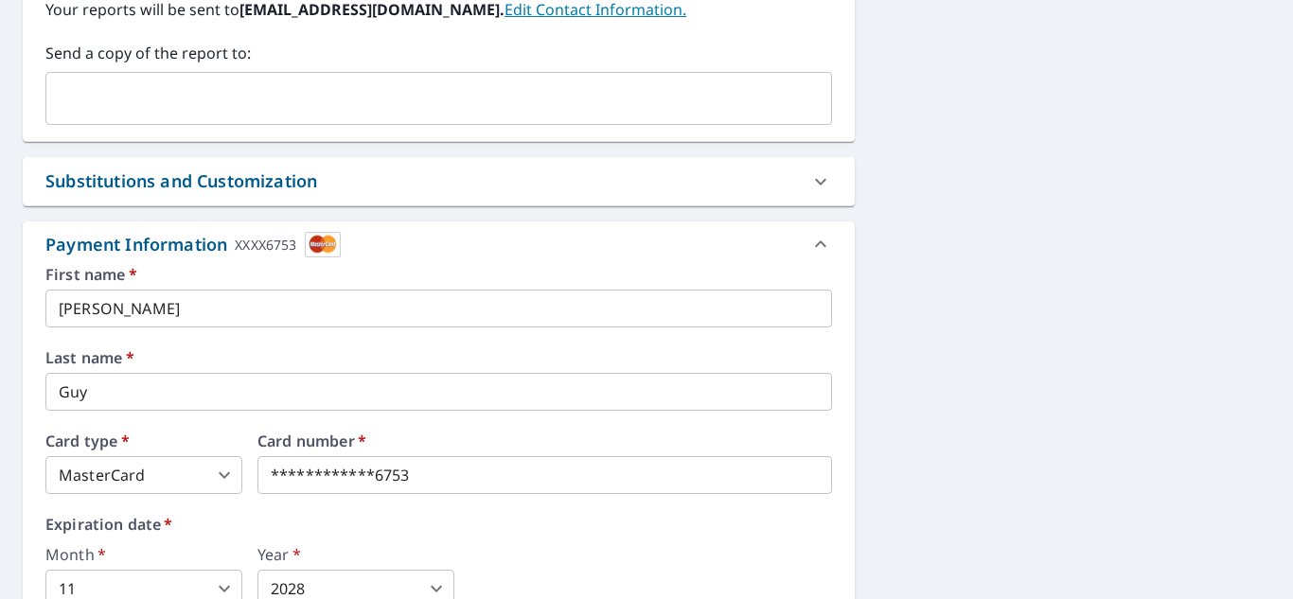
scroll to position [830, 0]
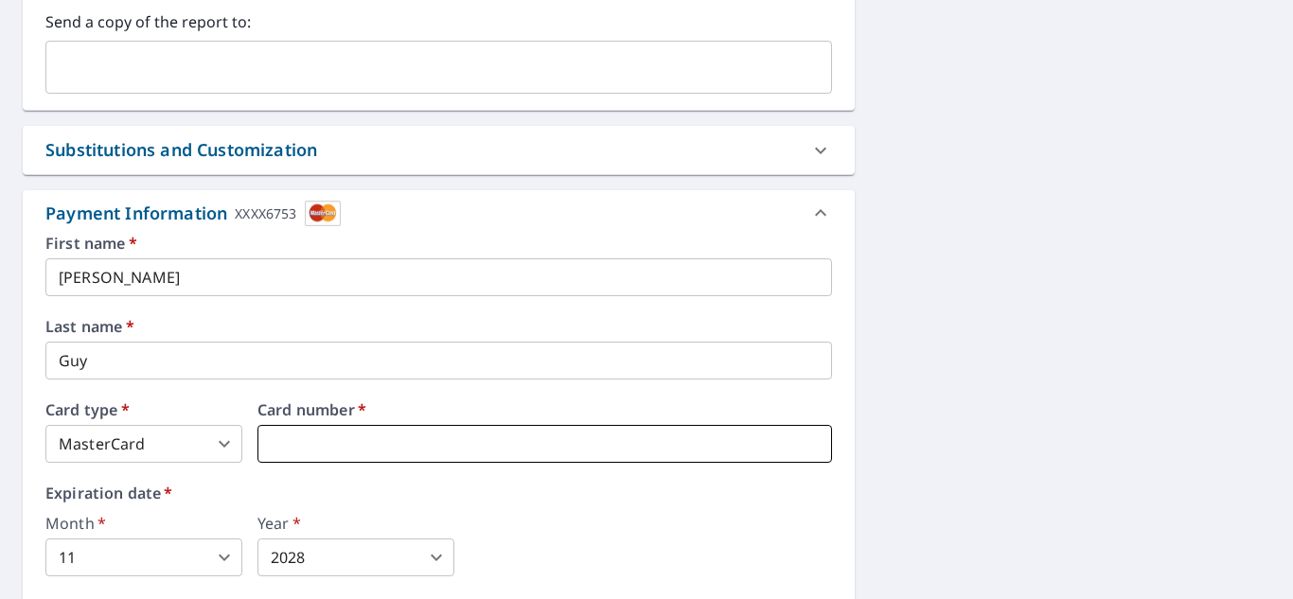
click at [553, 461] on iframe at bounding box center [544, 444] width 574 height 38
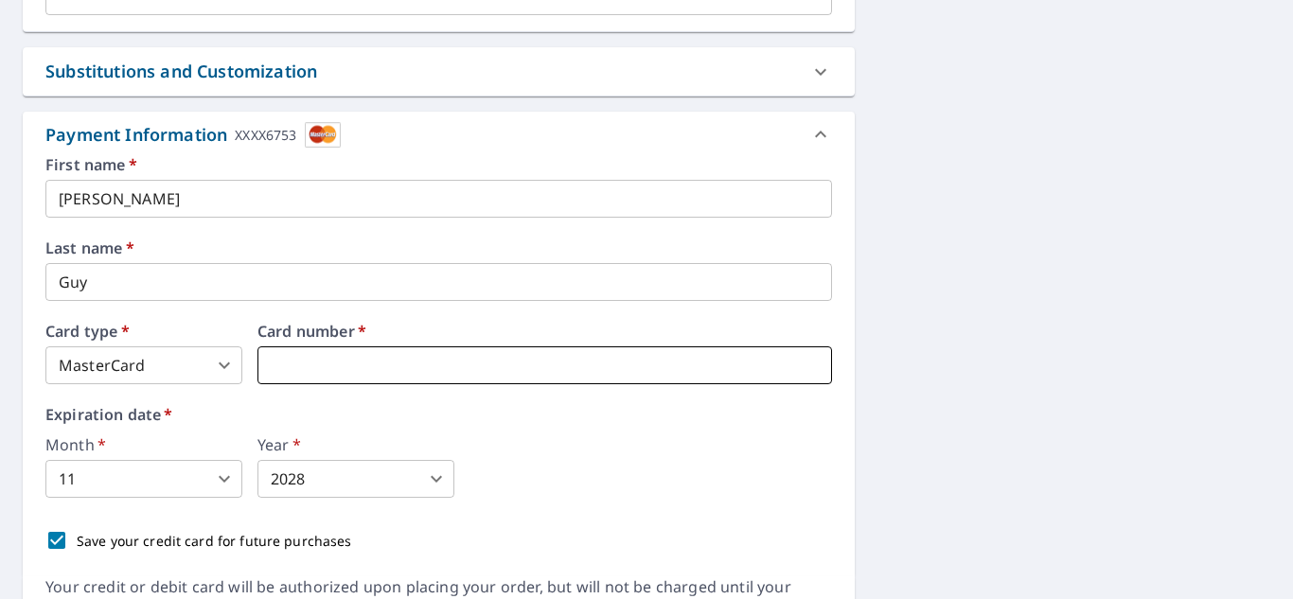
scroll to position [909, 0]
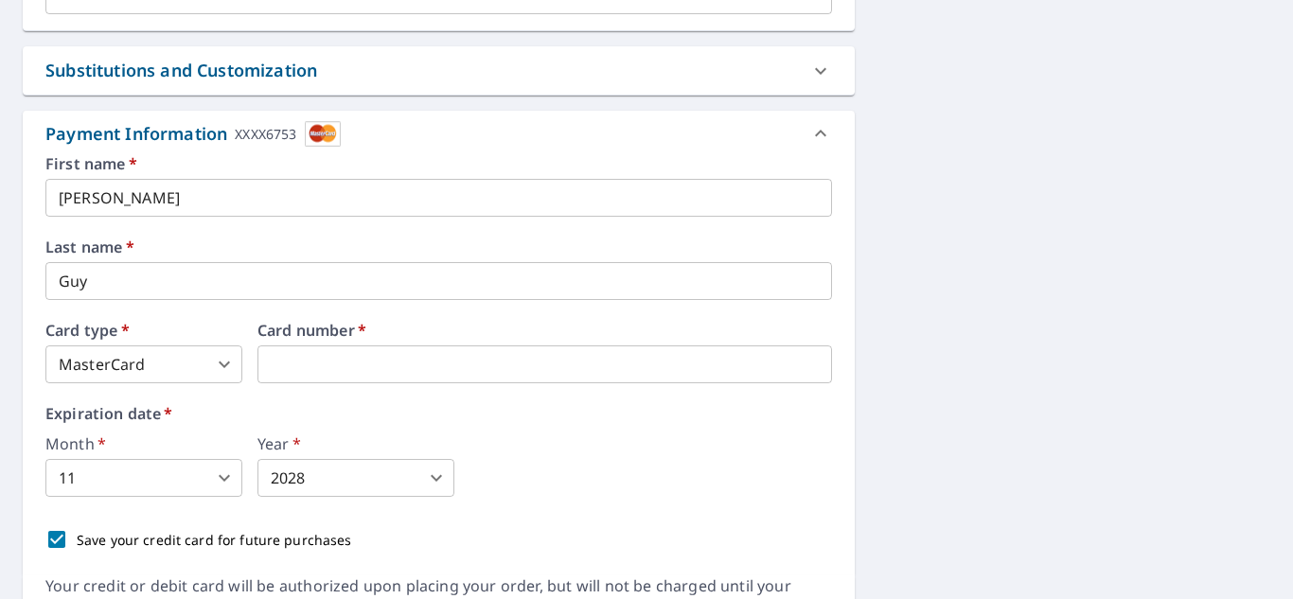
click at [224, 482] on body "TG TG Dashboard Order History Cancel Order TG Dashboard / Finalize Order Finali…" at bounding box center [646, 299] width 1293 height 599
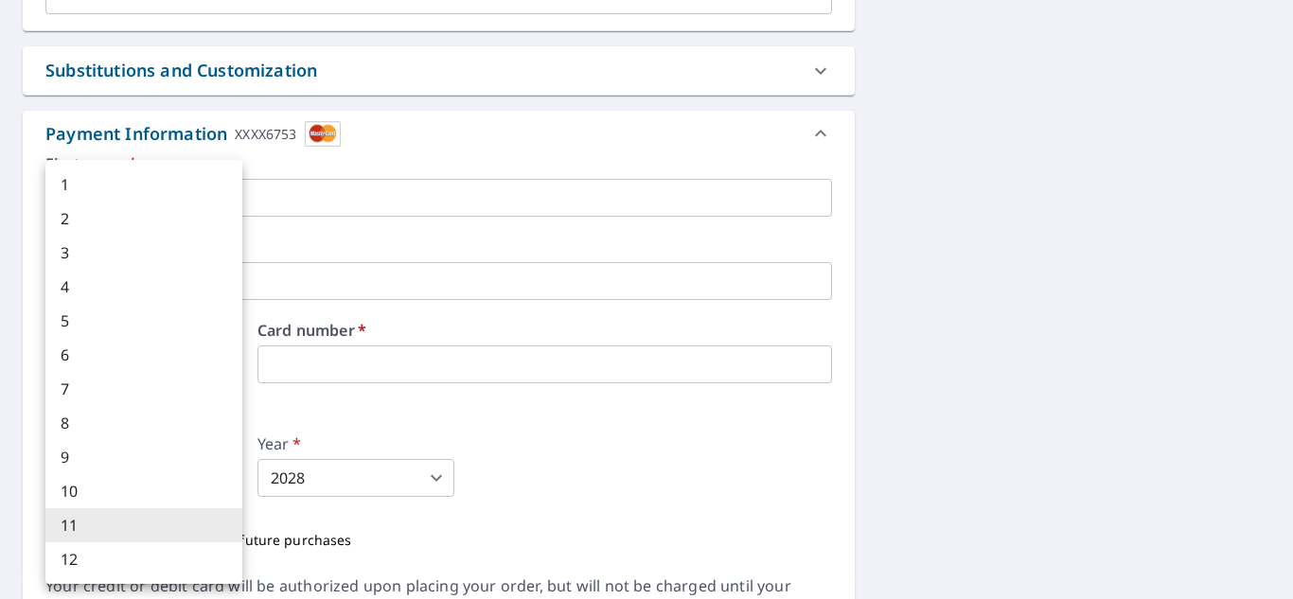
click at [182, 489] on li "10" at bounding box center [143, 491] width 197 height 34
type input "10"
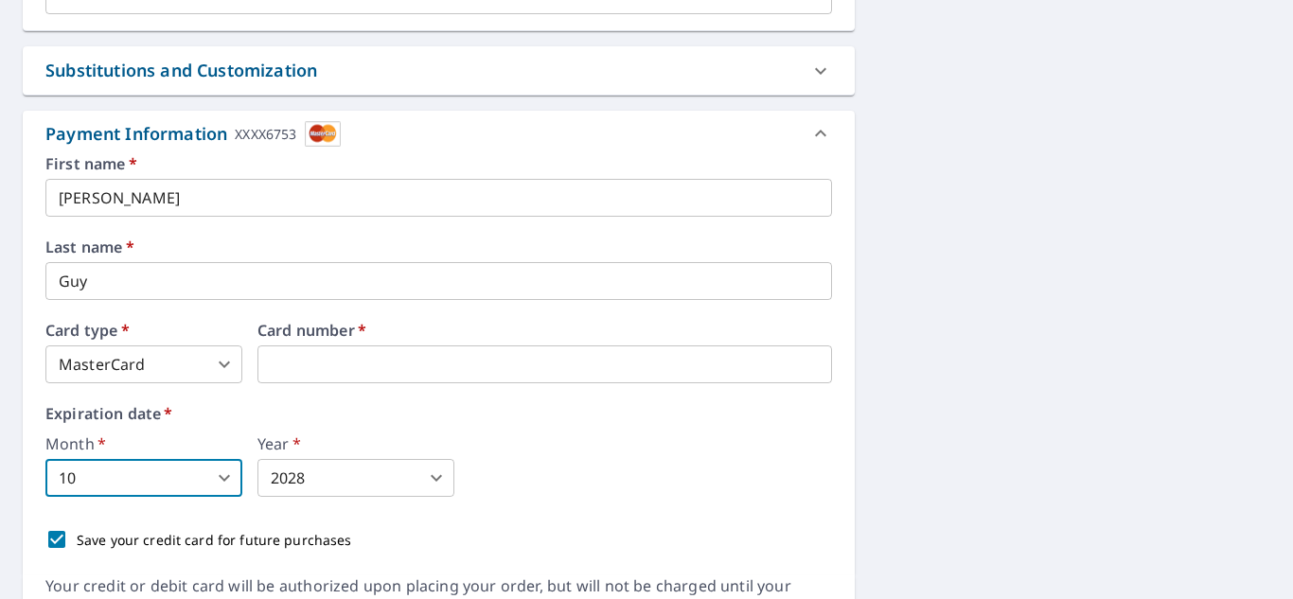
click at [449, 474] on body "TG TG Dashboard Order History Cancel Order TG Dashboard / Finalize Order Finali…" at bounding box center [646, 299] width 1293 height 599
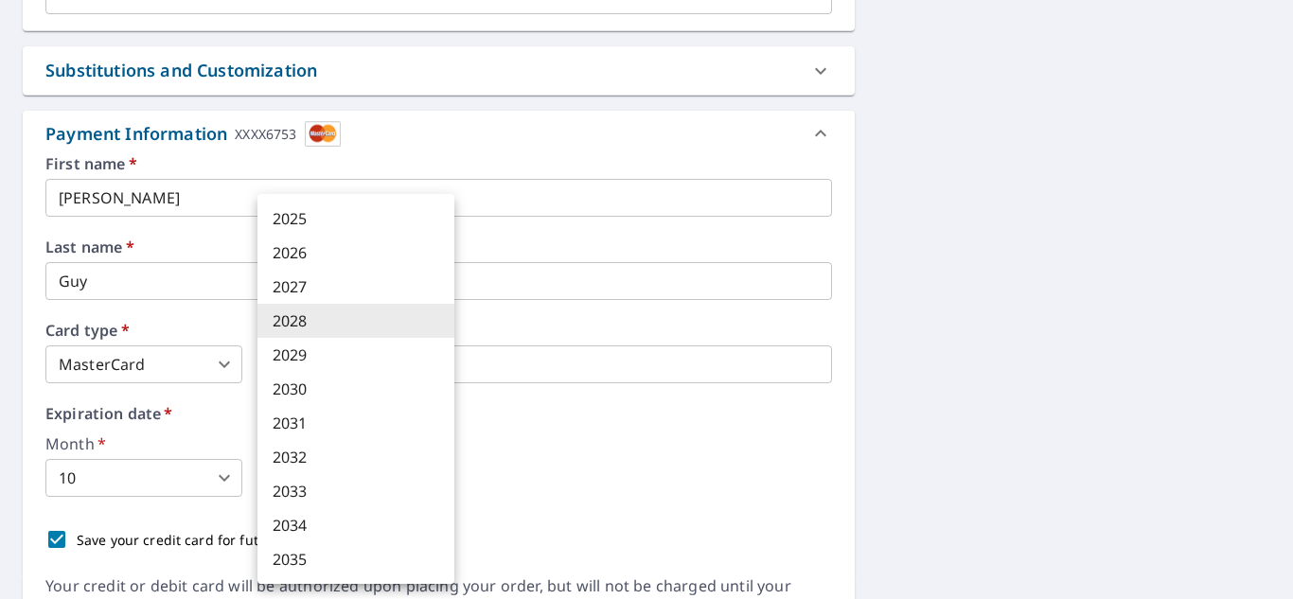
click at [347, 357] on li "2029" at bounding box center [355, 355] width 197 height 34
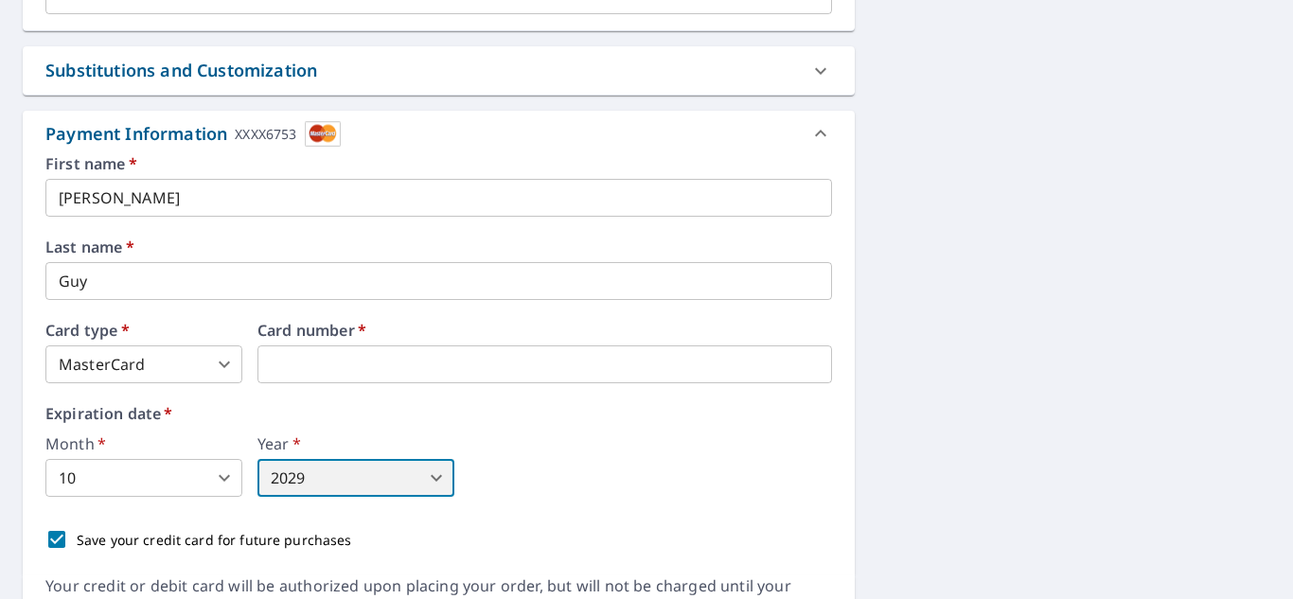
type input "2029"
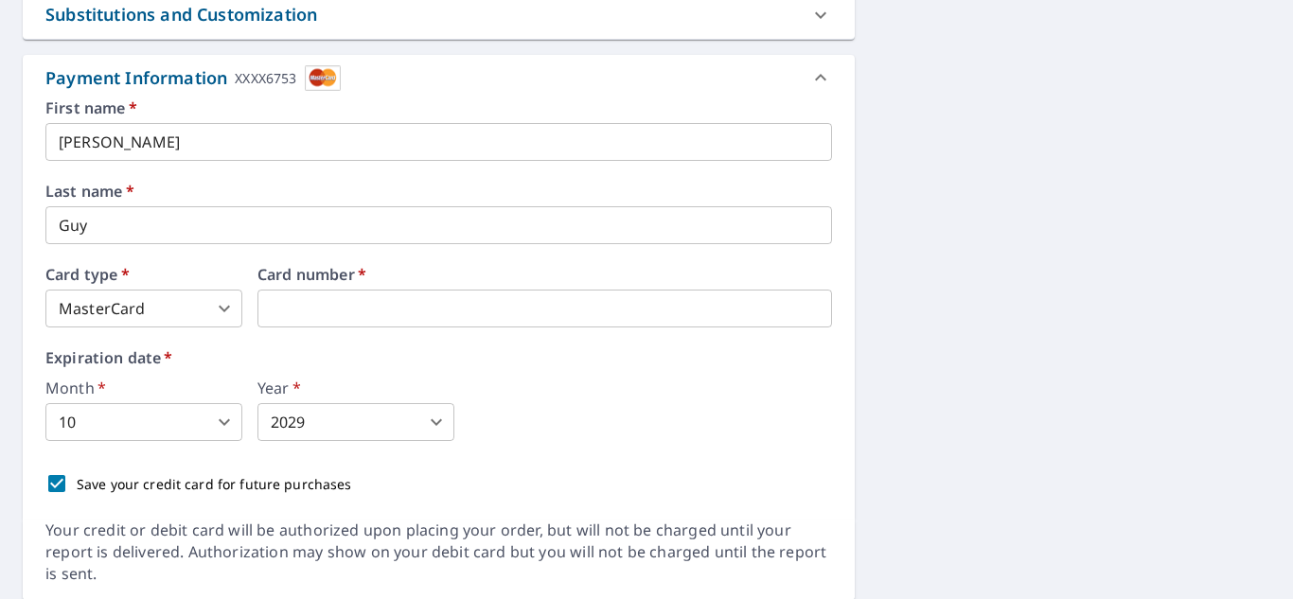
click at [813, 83] on icon at bounding box center [820, 77] width 23 height 23
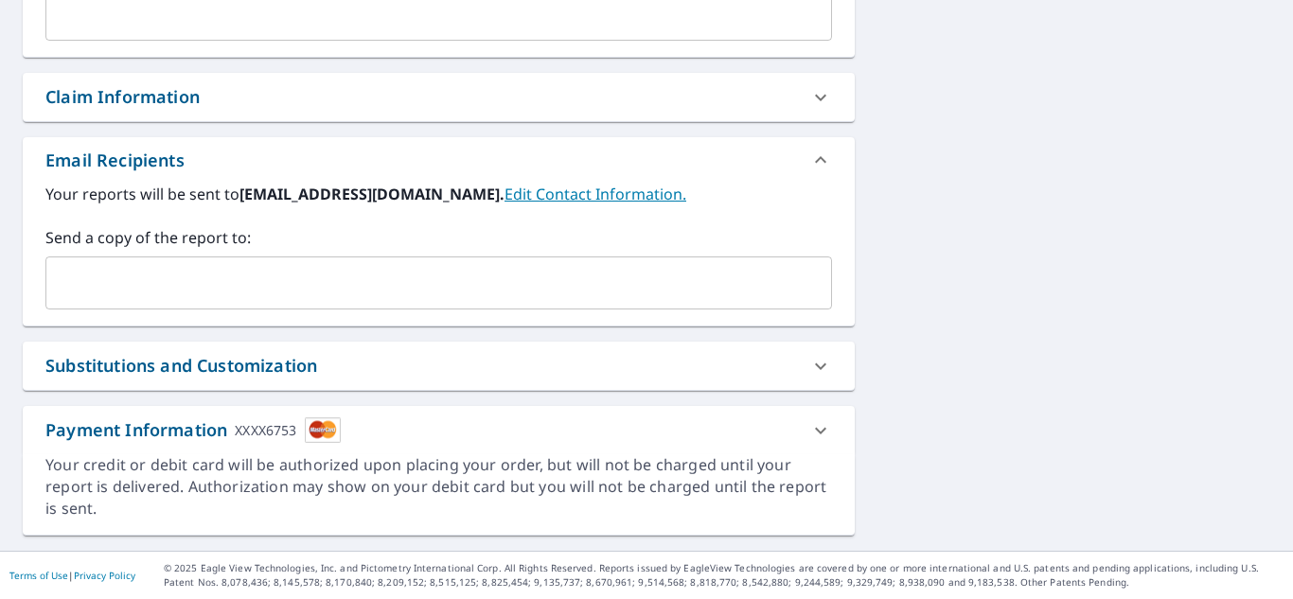
scroll to position [614, 0]
click at [825, 428] on icon at bounding box center [820, 430] width 11 height 7
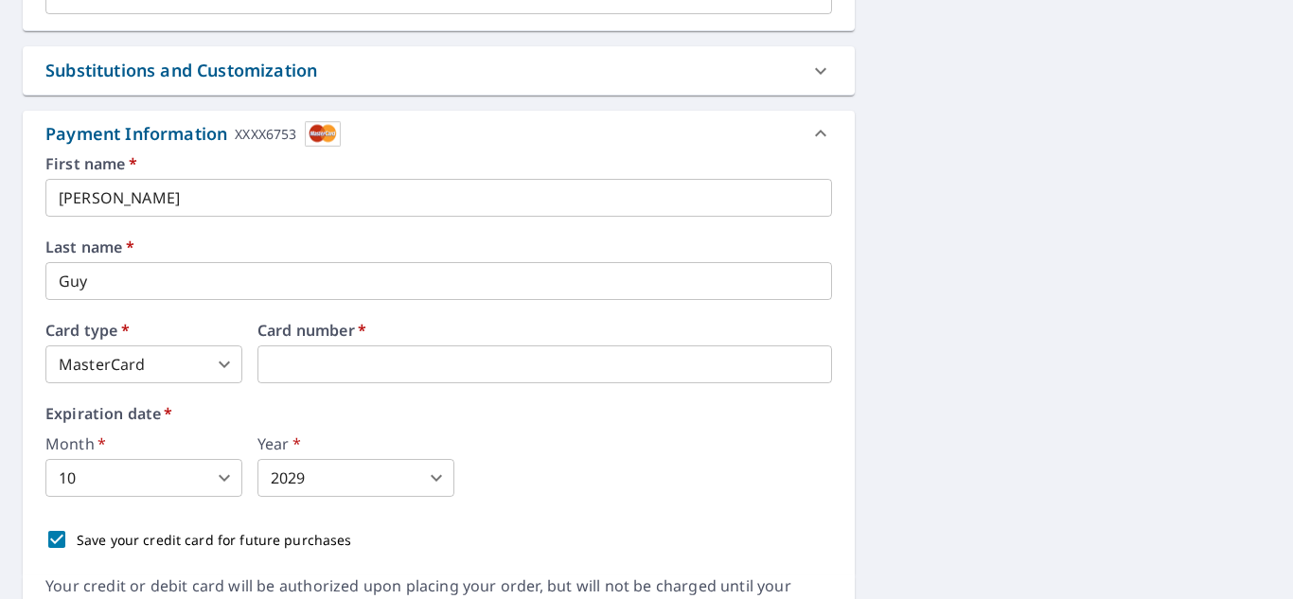
scroll to position [908, 0]
click at [241, 138] on div "XXXX6753" at bounding box center [266, 135] width 62 height 26
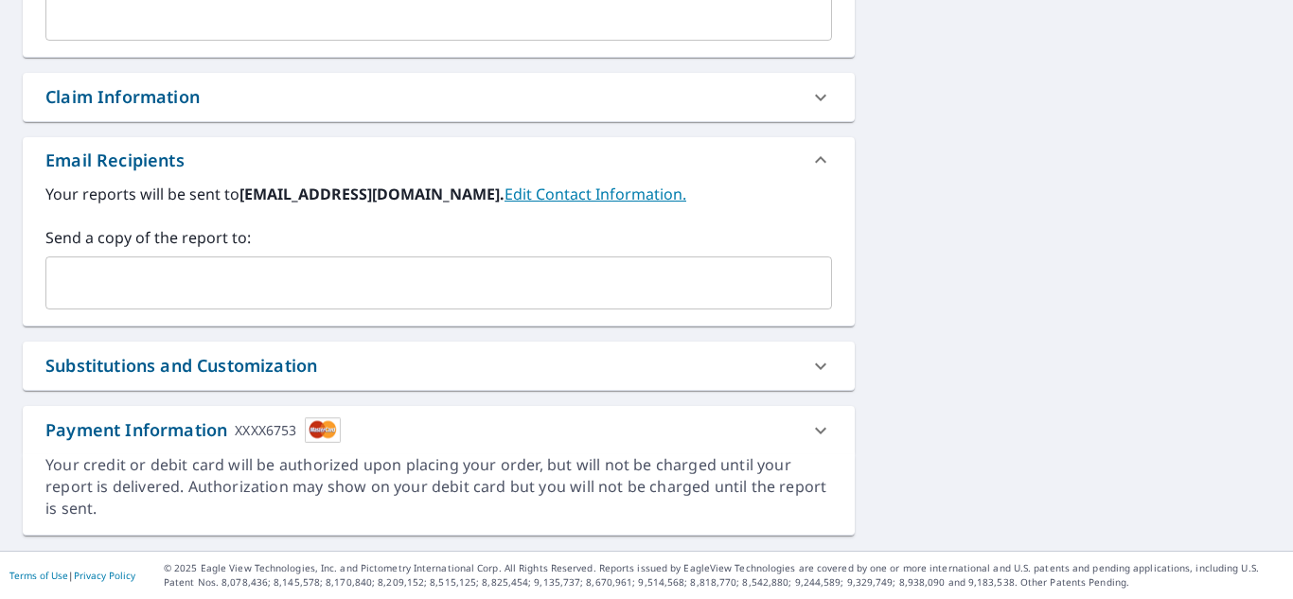
scroll to position [614, 0]
click at [323, 429] on img at bounding box center [323, 430] width 36 height 26
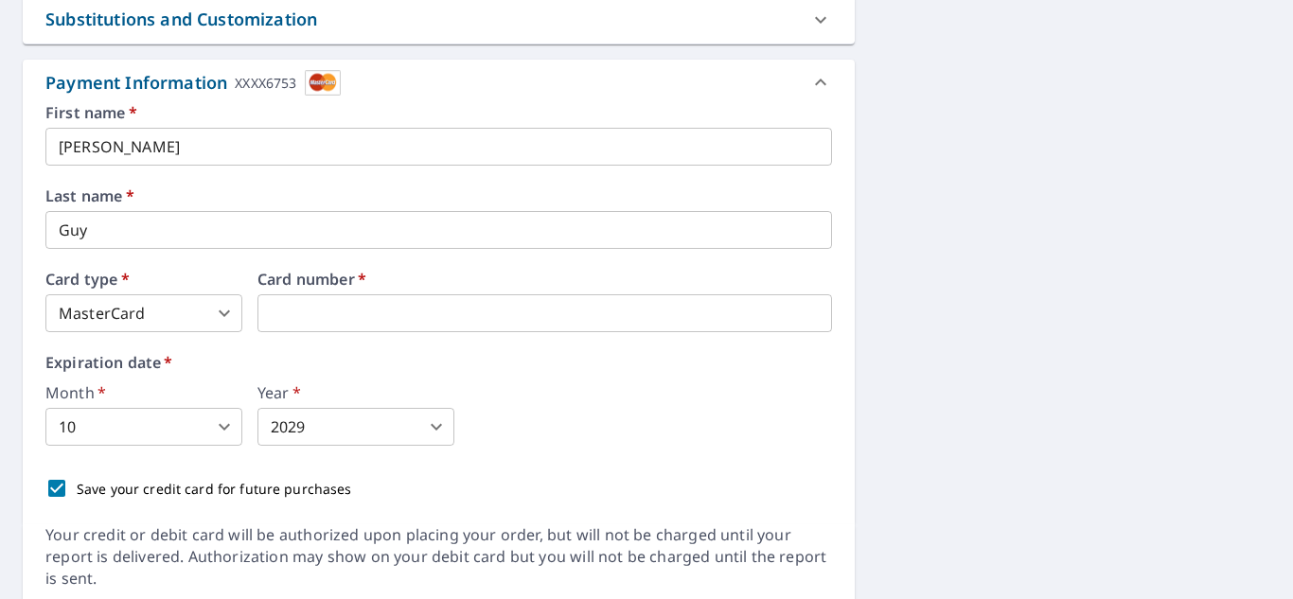
scroll to position [1030, 0]
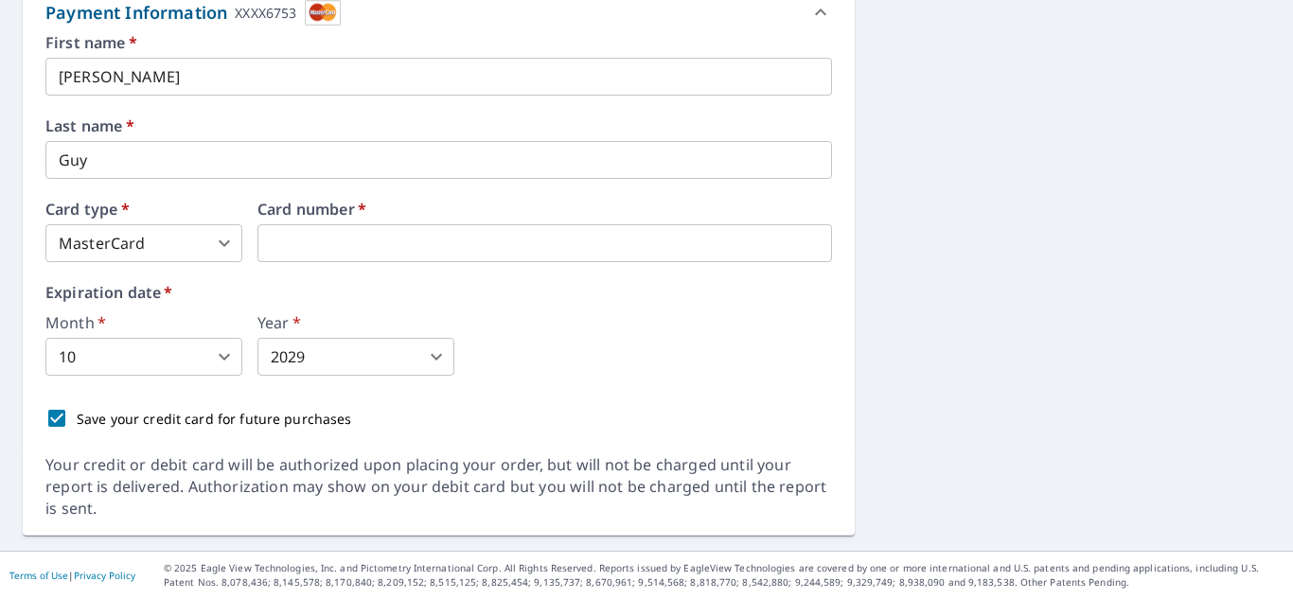
click at [63, 416] on input "Save your credit card for future purchases" at bounding box center [57, 418] width 40 height 40
click at [61, 422] on input "Save your credit card for future purchases" at bounding box center [57, 418] width 40 height 40
checkbox input "true"
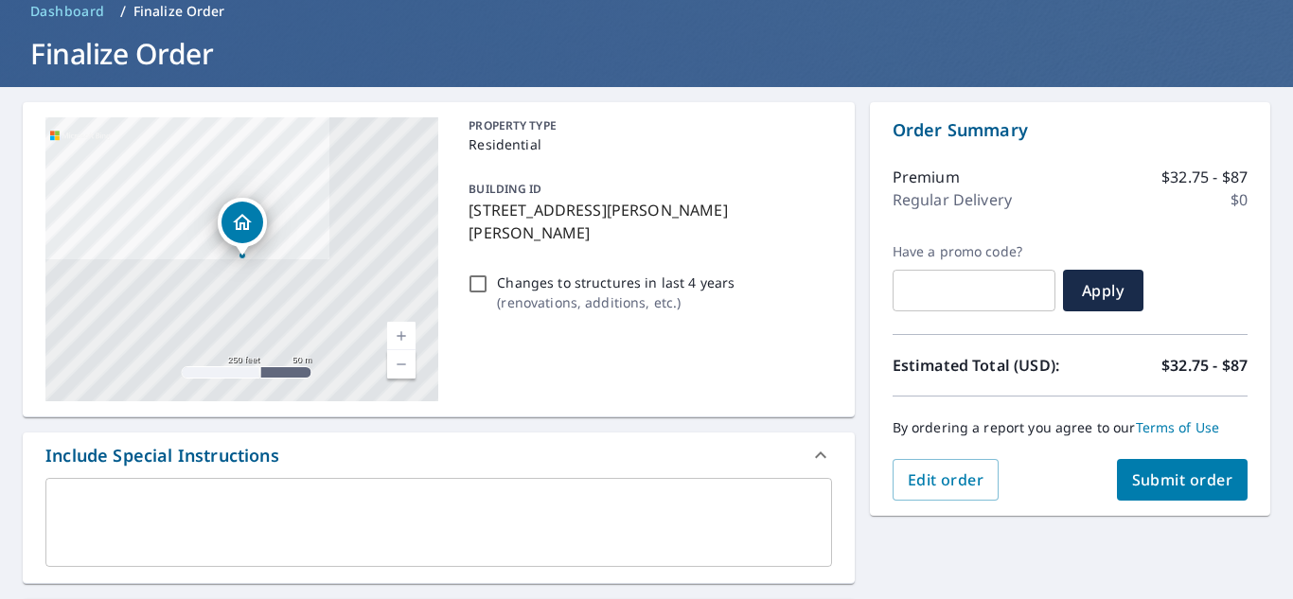
scroll to position [86, 0]
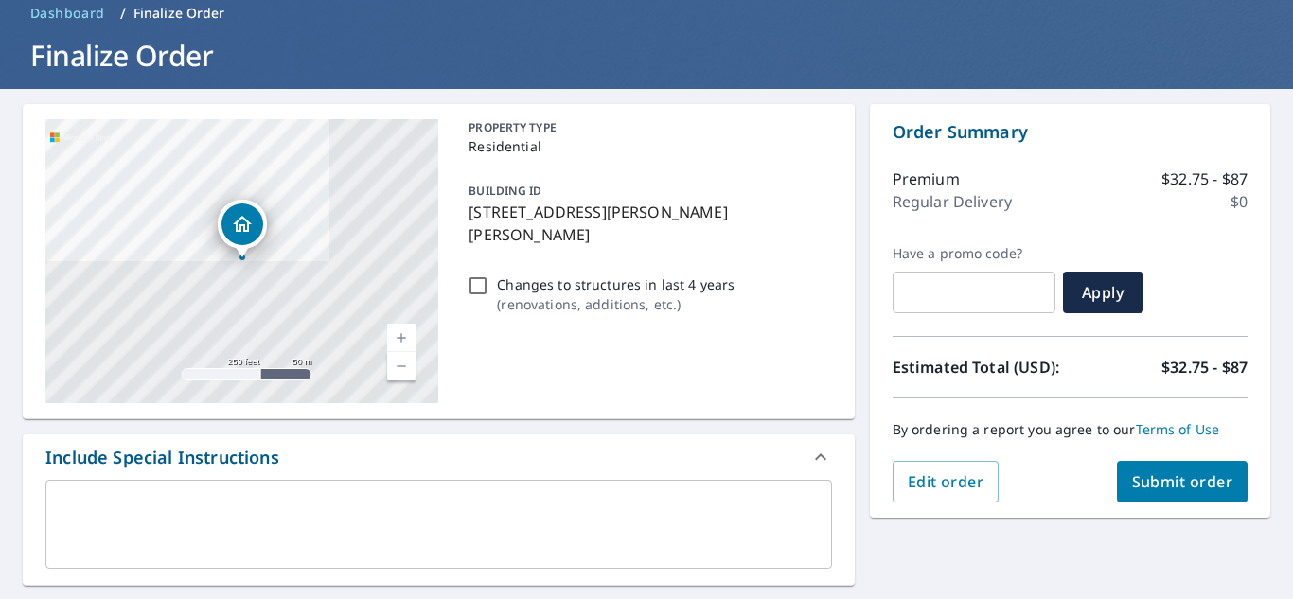
click at [1189, 486] on span "Submit order" at bounding box center [1182, 481] width 101 height 21
